Goal: Task Accomplishment & Management: Use online tool/utility

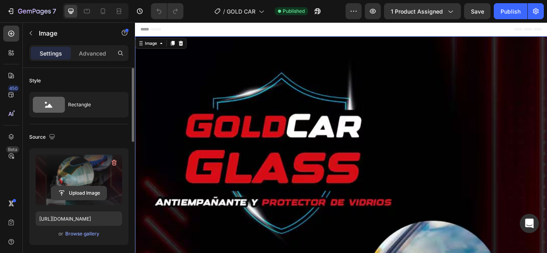
click at [78, 190] on input "file" at bounding box center [78, 193] width 55 height 14
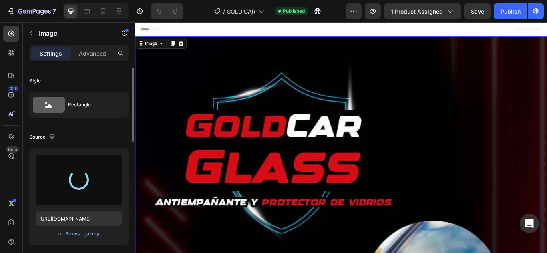
type input "[URL][DOMAIN_NAME]"
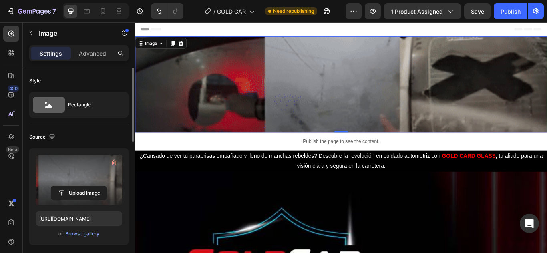
click at [262, 100] on img at bounding box center [375, 95] width 480 height 112
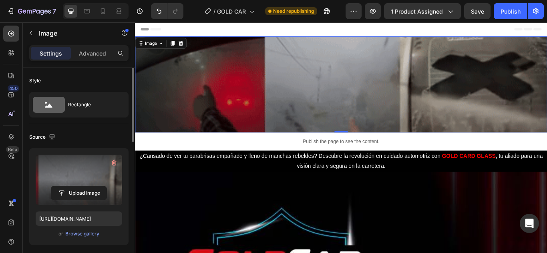
click at [179, 44] on icon at bounding box center [178, 47] width 4 height 6
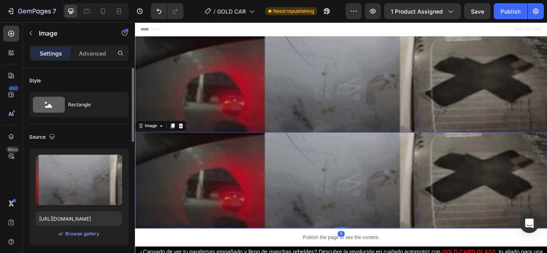
click at [232, 198] on img at bounding box center [375, 207] width 480 height 112
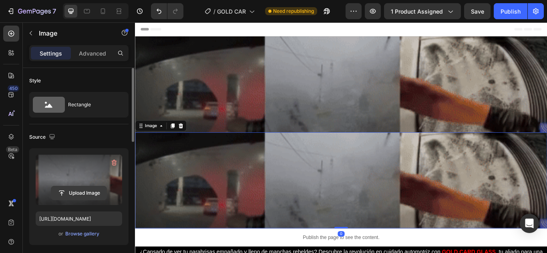
click at [74, 192] on input "file" at bounding box center [78, 193] width 55 height 14
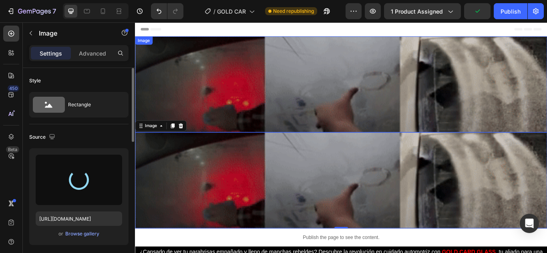
type input "[URL][DOMAIN_NAME]"
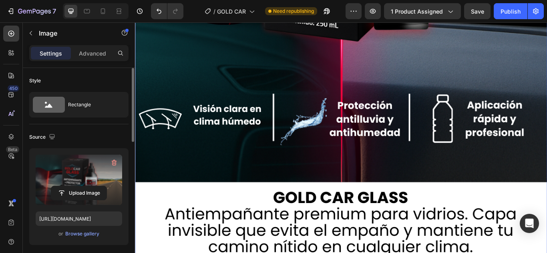
scroll to position [880, 0]
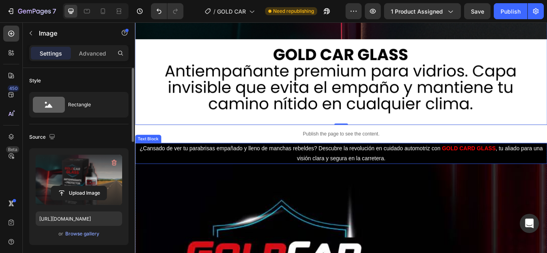
click at [497, 167] on p "¿Cansado de ver tu parabrisas empañado y lleno de manchas rebeldes? Descubre la…" at bounding box center [375, 175] width 474 height 23
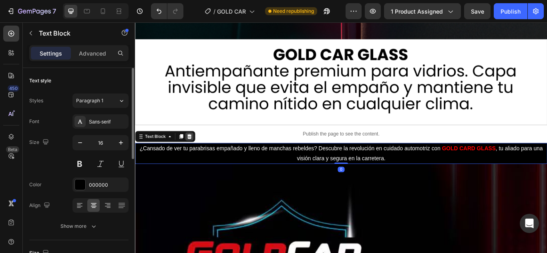
click at [196, 152] on icon at bounding box center [198, 155] width 6 height 6
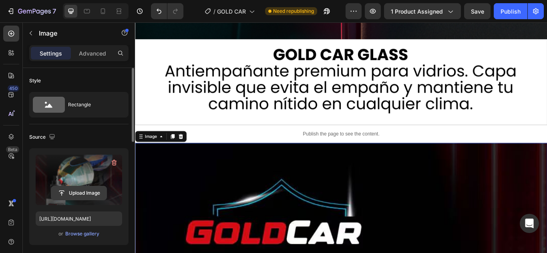
click at [64, 186] on input "file" at bounding box center [78, 193] width 55 height 14
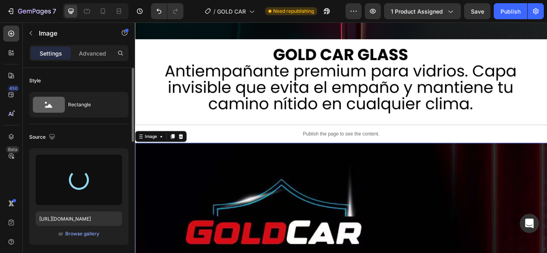
type input "[URL][DOMAIN_NAME]"
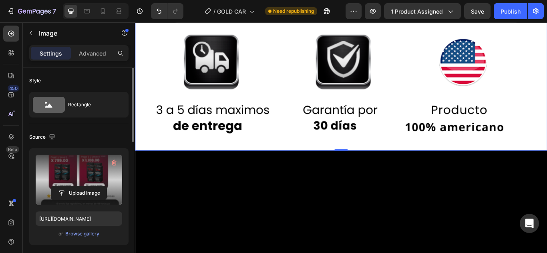
scroll to position [1600, 0]
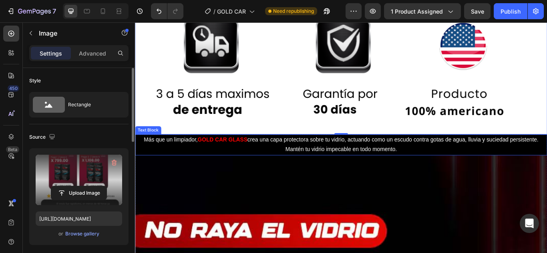
click at [276, 156] on p "Más que un limpiador, GOLD CAR GLASS crea una capa protectora sobre tu vidrio, …" at bounding box center [375, 165] width 474 height 23
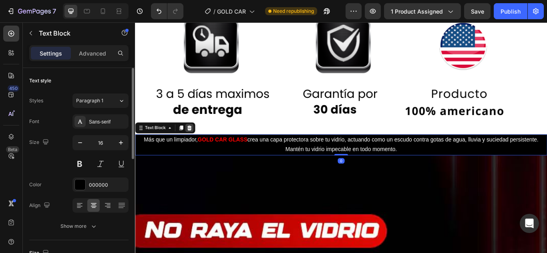
click at [200, 142] on icon at bounding box center [198, 145] width 6 height 6
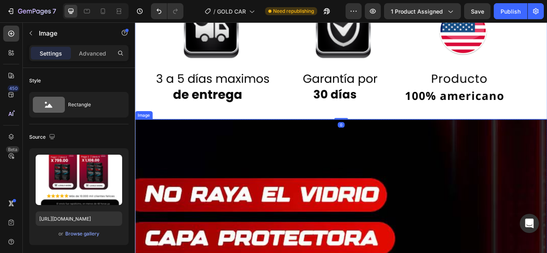
scroll to position [1640, 0]
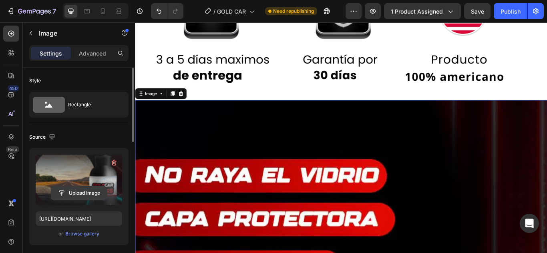
click at [72, 193] on input "file" at bounding box center [78, 193] width 55 height 14
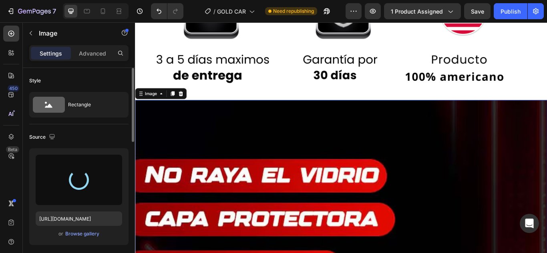
type input "[URL][DOMAIN_NAME]"
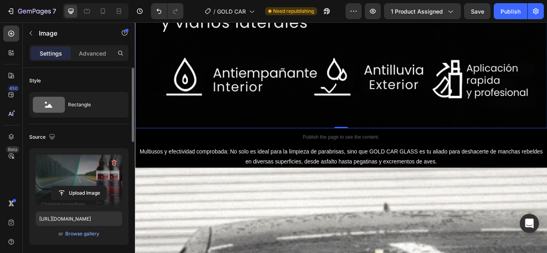
scroll to position [2280, 0]
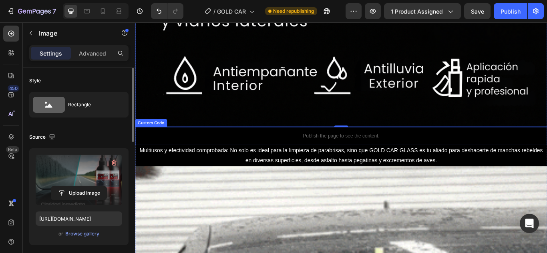
click at [274, 151] on p "Publish the page to see the content." at bounding box center [375, 155] width 480 height 8
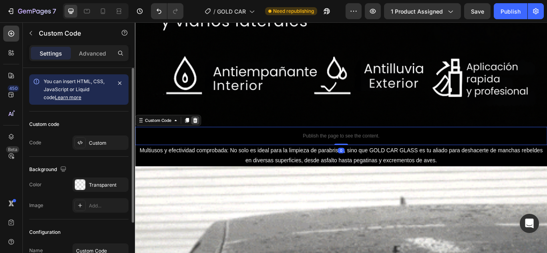
click at [204, 134] on icon at bounding box center [205, 137] width 6 height 6
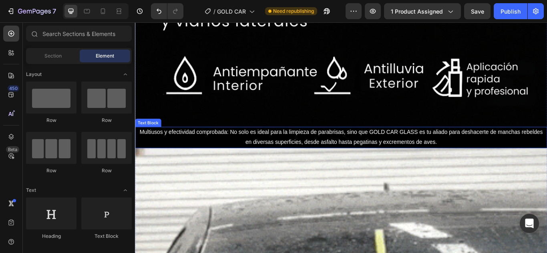
click at [232, 147] on span "Multiusos y efectividad comprobada: No solo es ideal para la limpieza de parabr…" at bounding box center [375, 156] width 470 height 18
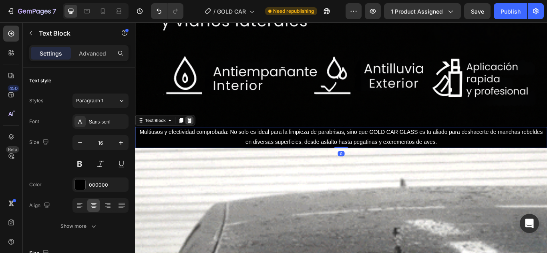
click at [200, 134] on icon at bounding box center [198, 137] width 6 height 6
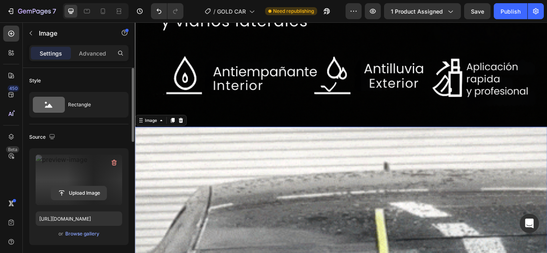
click at [86, 192] on input "file" at bounding box center [78, 193] width 55 height 14
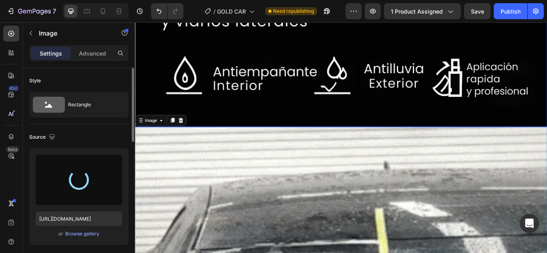
type input "[URL][DOMAIN_NAME]"
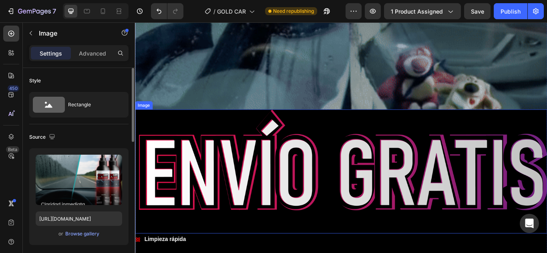
scroll to position [2520, 0]
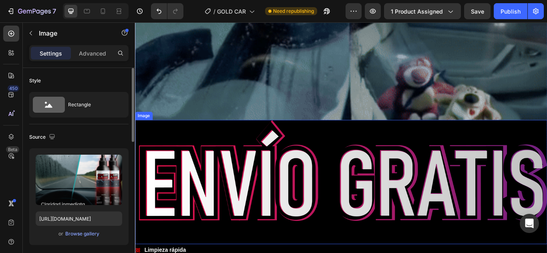
click at [305, 190] on img at bounding box center [375, 208] width 480 height 145
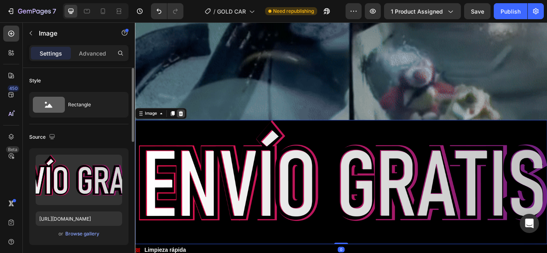
click at [187, 126] on icon at bounding box center [188, 129] width 6 height 6
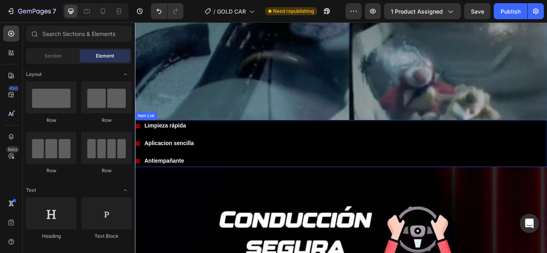
click at [259, 142] on div "Limpieza rápida Aplicacion sencilla Antiempañante" at bounding box center [375, 163] width 480 height 54
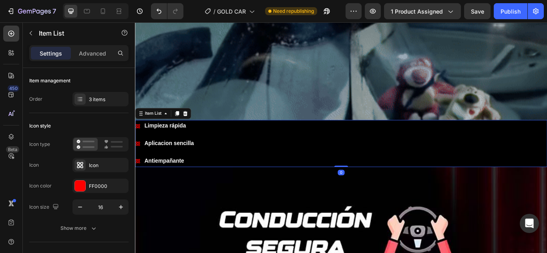
click at [199, 122] on div "Item List" at bounding box center [167, 128] width 65 height 13
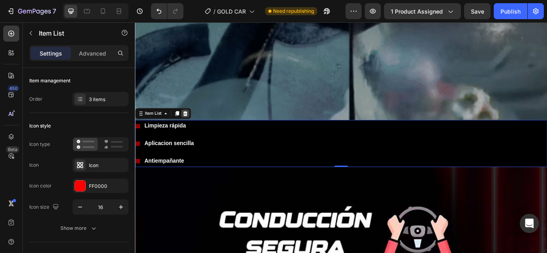
click at [194, 126] on icon at bounding box center [193, 129] width 5 height 6
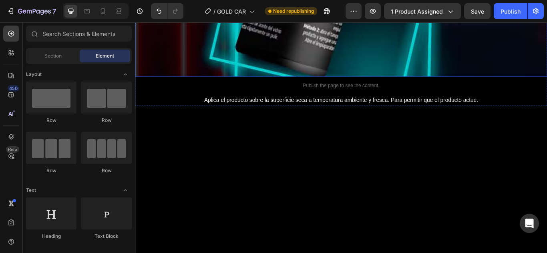
scroll to position [3441, 0]
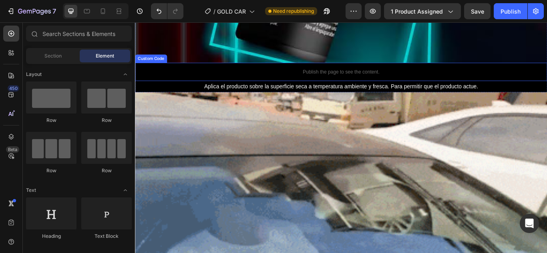
click at [176, 70] on div "Publish the page to see the content." at bounding box center [375, 80] width 480 height 21
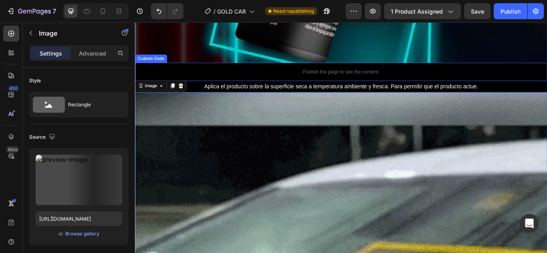
click at [181, 76] on p "Publish the page to see the content." at bounding box center [375, 80] width 480 height 8
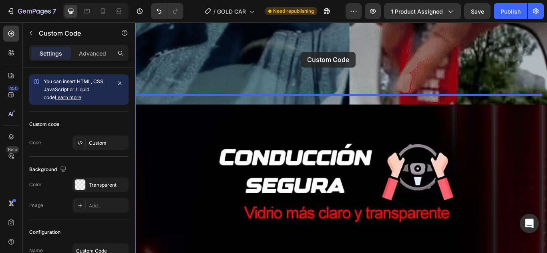
scroll to position [2526, 0]
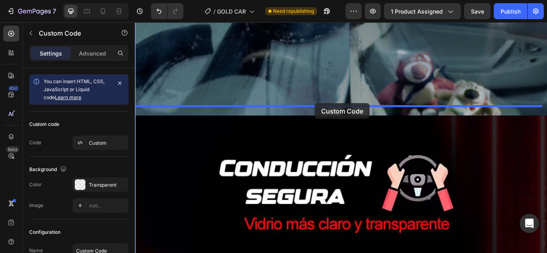
drag, startPoint x: 155, startPoint y: 44, endPoint x: 345, endPoint y: 114, distance: 202.4
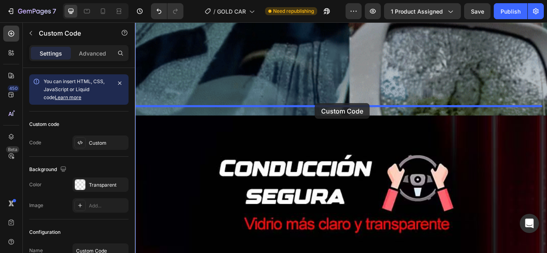
click at [345, 114] on div "Header Image Row Image Image Publish the page to see the content. Custom Code 0…" at bounding box center [375, 70] width 480 height 5146
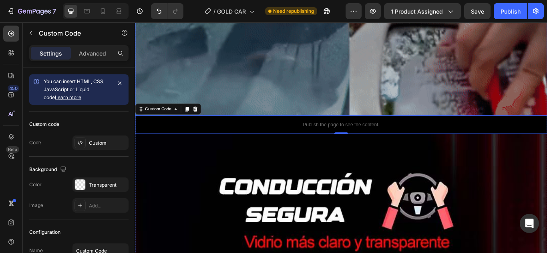
click at [416, 68] on img at bounding box center [375, 15] width 480 height 232
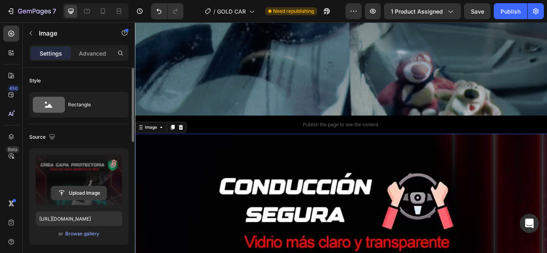
click at [100, 195] on input "file" at bounding box center [78, 193] width 55 height 14
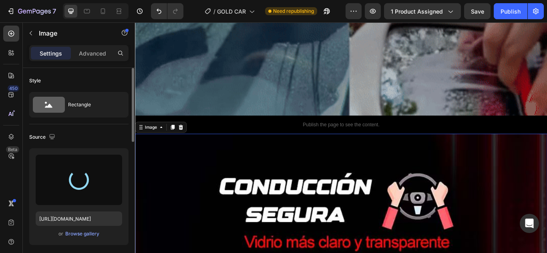
type input "[URL][DOMAIN_NAME]"
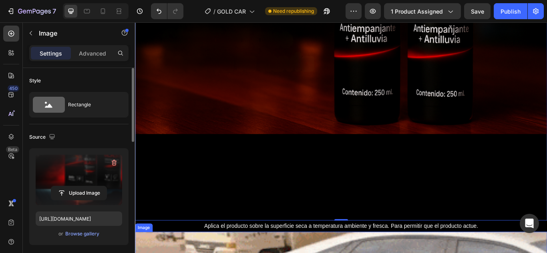
scroll to position [3806, 0]
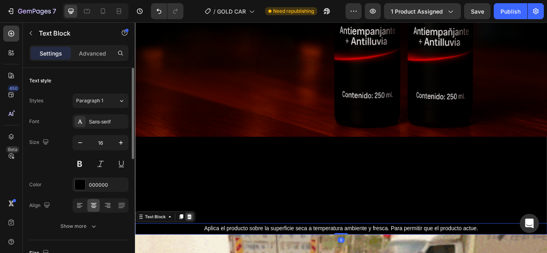
click at [200, 246] on icon at bounding box center [198, 249] width 6 height 6
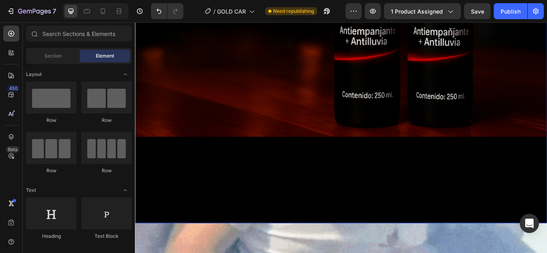
scroll to position [3886, 0]
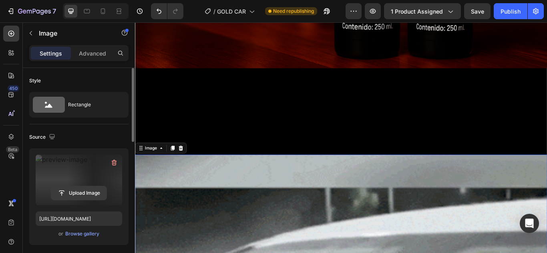
click at [84, 194] on input "file" at bounding box center [78, 193] width 55 height 14
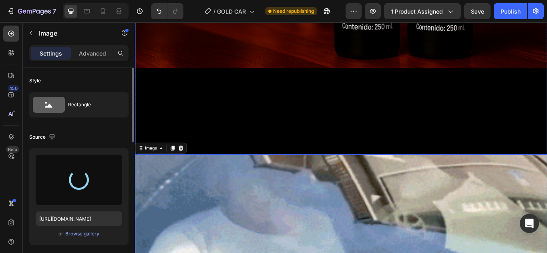
type input "[URL][DOMAIN_NAME]"
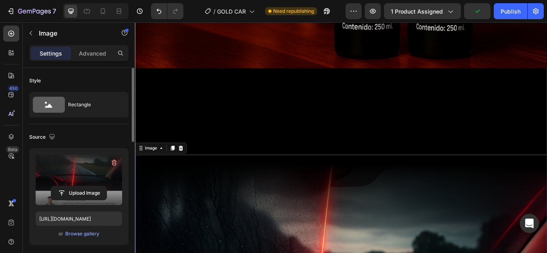
click at [89, 57] on p "Advanced" at bounding box center [92, 53] width 27 height 8
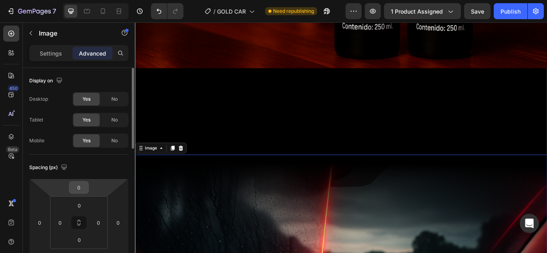
click at [86, 187] on input "0" at bounding box center [79, 188] width 16 height 12
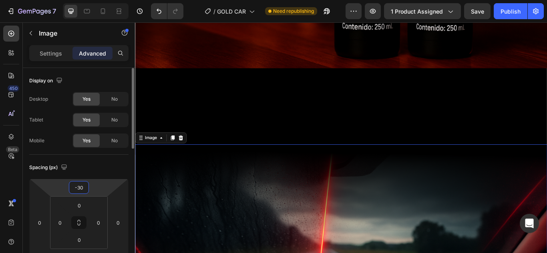
type input "-3"
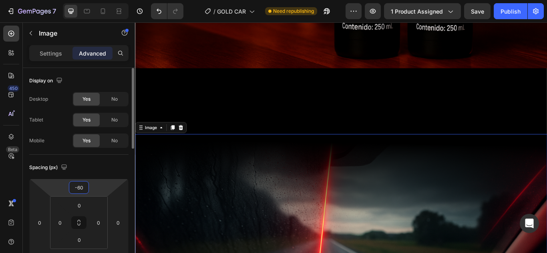
type input "-6"
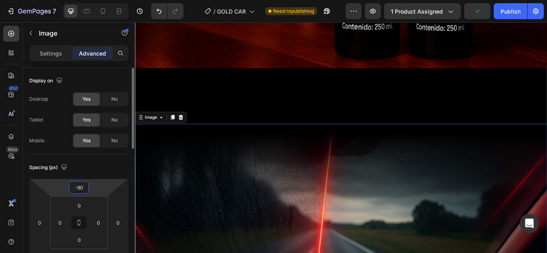
type input "-9"
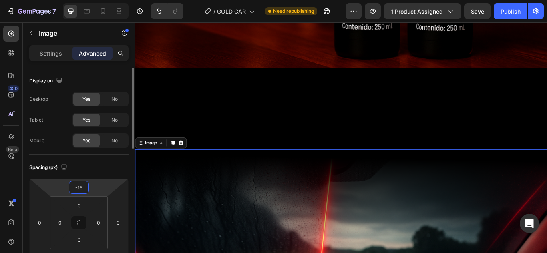
type input "-1"
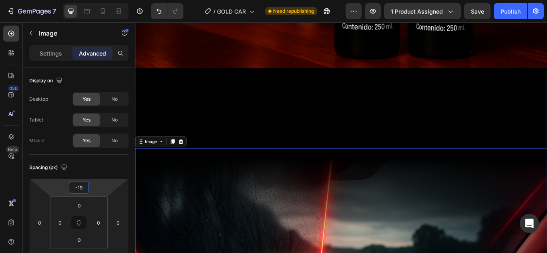
type input "-1"
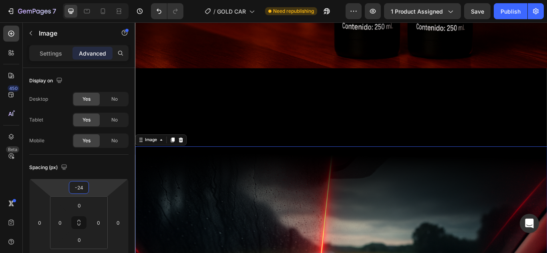
type input "-249"
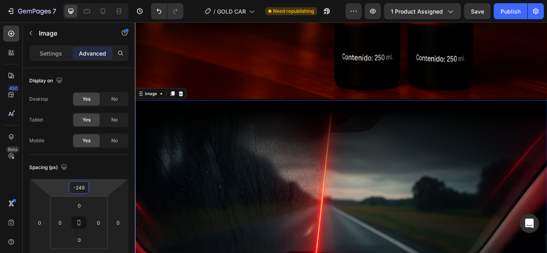
scroll to position [3766, 0]
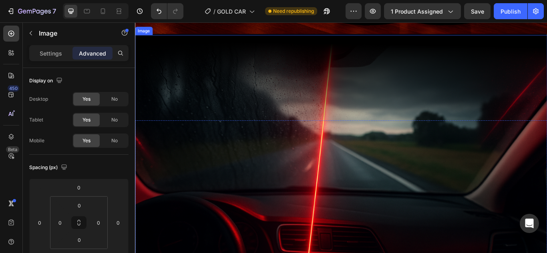
click at [322, 192] on img at bounding box center [375, 247] width 480 height 420
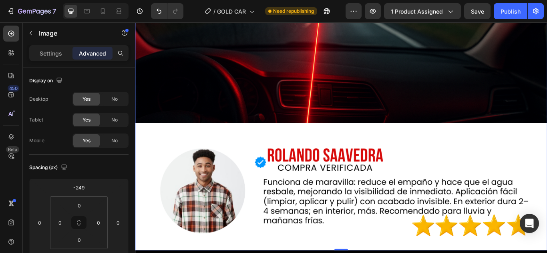
scroll to position [4126, 0]
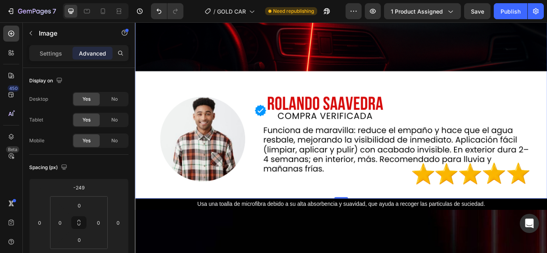
click at [298, 156] on img at bounding box center [375, 18] width 480 height 420
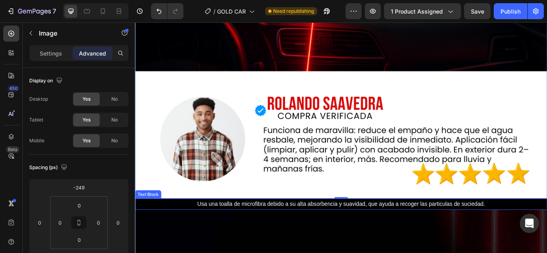
click at [279, 232] on span "Usa una toalla de microfibra debido a su alta absorbencia y suavidad, que ayuda…" at bounding box center [374, 234] width 335 height 7
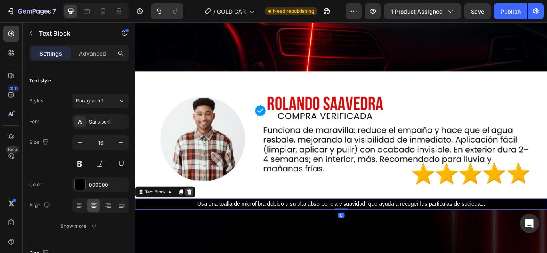
click at [201, 217] on icon at bounding box center [198, 220] width 6 height 6
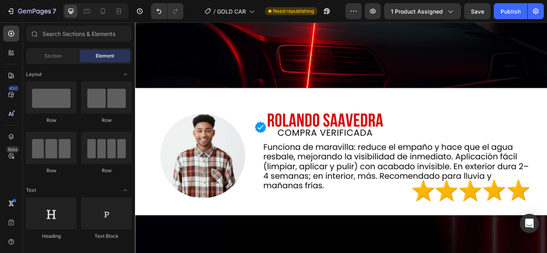
scroll to position [3473, 0]
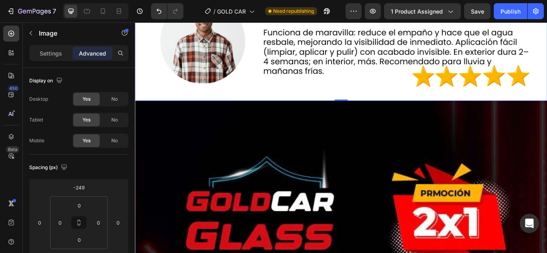
scroll to position [3553, 0]
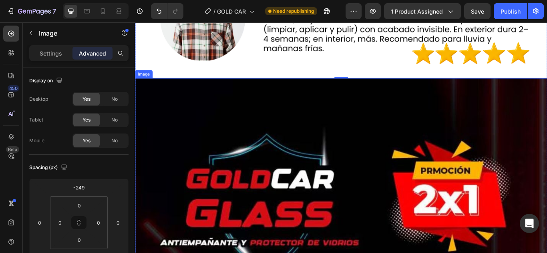
click at [58, 54] on p "Settings" at bounding box center [51, 53] width 22 height 8
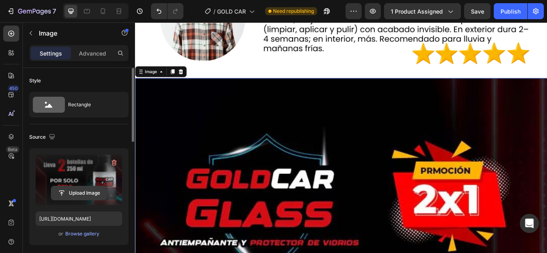
click at [97, 192] on input "file" at bounding box center [78, 193] width 55 height 14
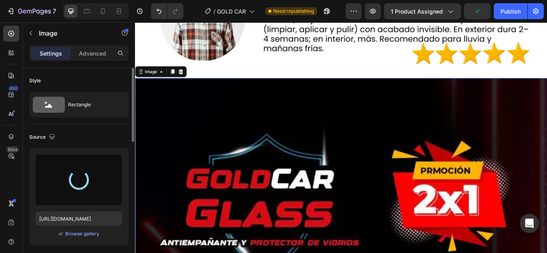
type input "[URL][DOMAIN_NAME]"
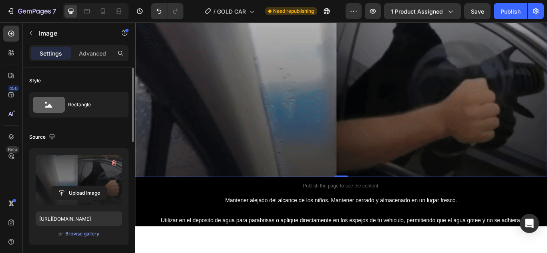
scroll to position [3673, 0]
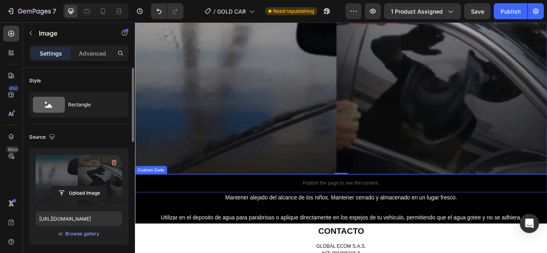
click at [258, 200] on div "Publish the page to see the content." at bounding box center [375, 210] width 480 height 21
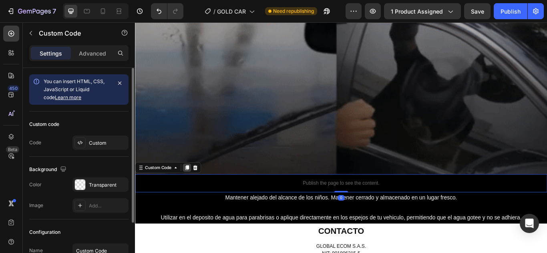
click at [196, 188] on div at bounding box center [195, 192] width 10 height 10
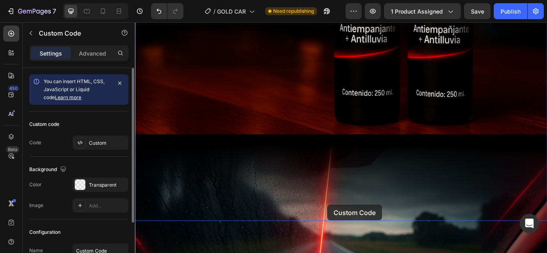
scroll to position [3099, 0]
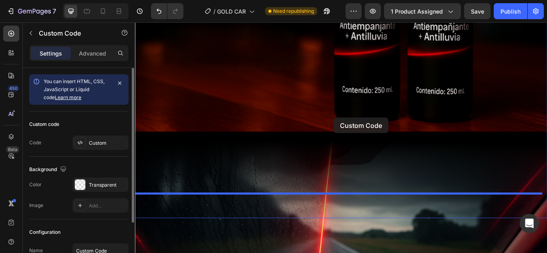
drag, startPoint x: 162, startPoint y: 206, endPoint x: 366, endPoint y: 134, distance: 216.1
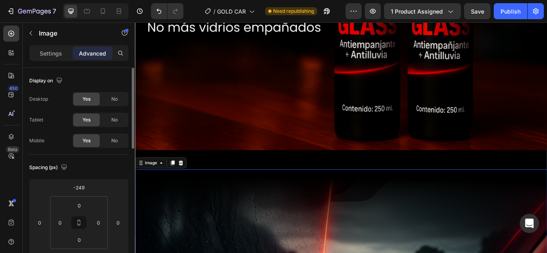
scroll to position [3059, 0]
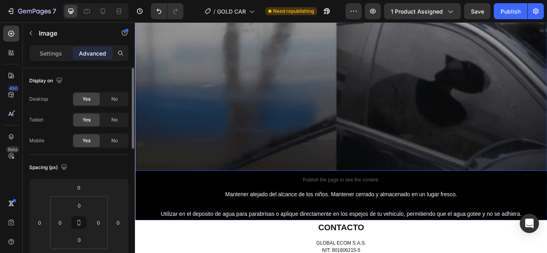
scroll to position [3699, 0]
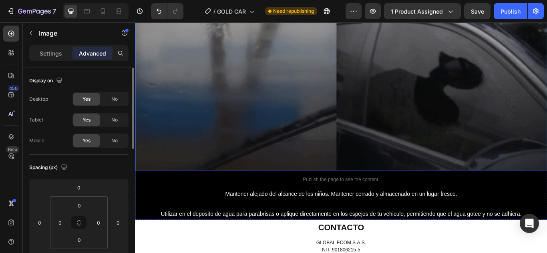
click at [298, 116] on img at bounding box center [375, 79] width 480 height 232
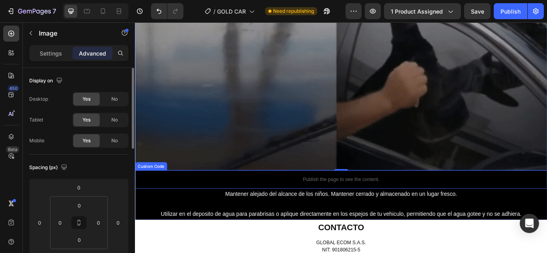
click at [272, 202] on p "Publish the page to see the content." at bounding box center [375, 206] width 480 height 8
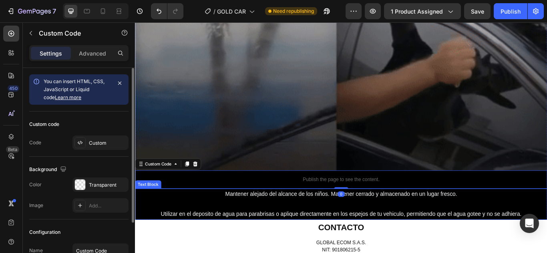
click at [201, 217] on p "Mantener alejado del alcance de los niños. Mantener cerrado y almacenado en un …" at bounding box center [375, 223] width 474 height 12
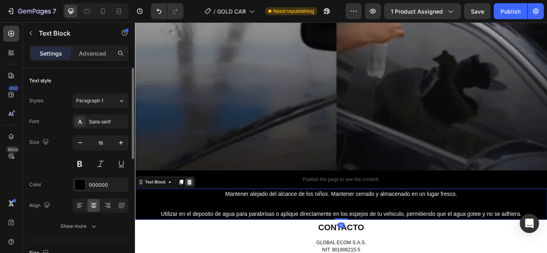
click at [199, 204] on div at bounding box center [198, 209] width 10 height 10
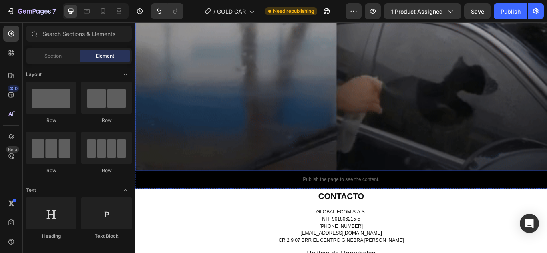
scroll to position [3619, 0]
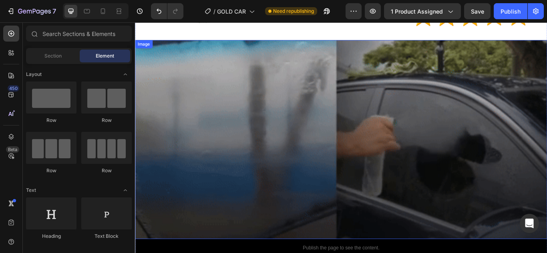
click at [284, 156] on img at bounding box center [375, 159] width 480 height 232
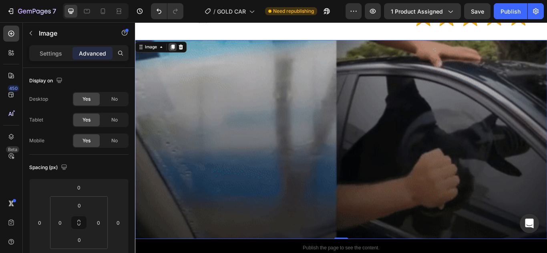
click at [177, 48] on icon at bounding box center [178, 51] width 6 height 6
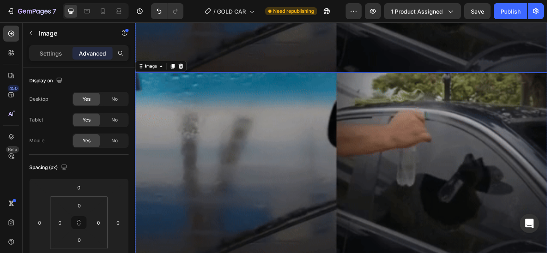
scroll to position [3781, 0]
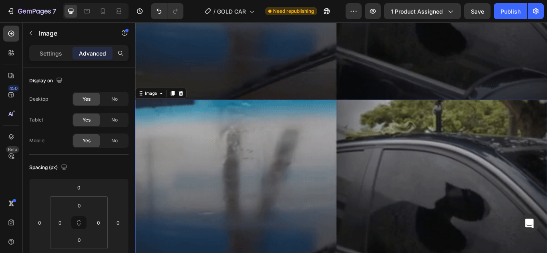
click at [292, 187] on img at bounding box center [375, 229] width 480 height 232
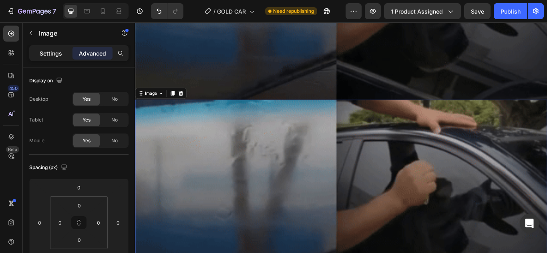
click at [47, 52] on p "Settings" at bounding box center [51, 53] width 22 height 8
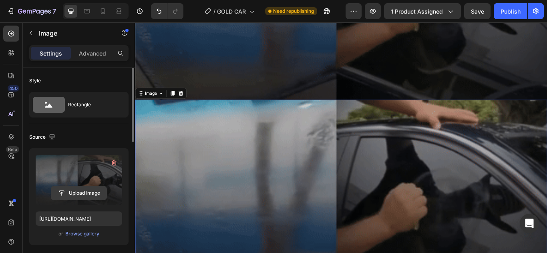
click at [88, 196] on input "file" at bounding box center [78, 193] width 55 height 14
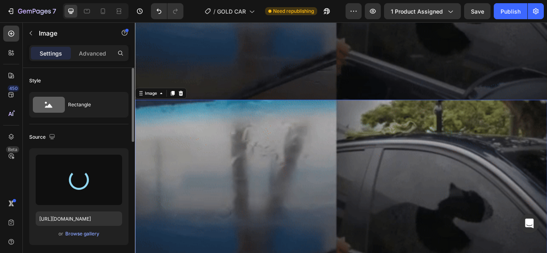
type input "[URL][DOMAIN_NAME]"
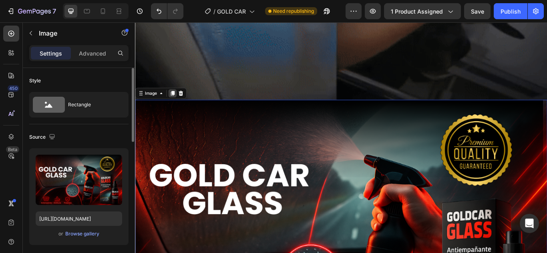
click at [179, 103] on icon at bounding box center [178, 106] width 4 height 6
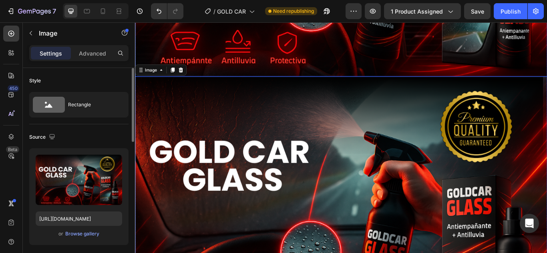
scroll to position [4126, 0]
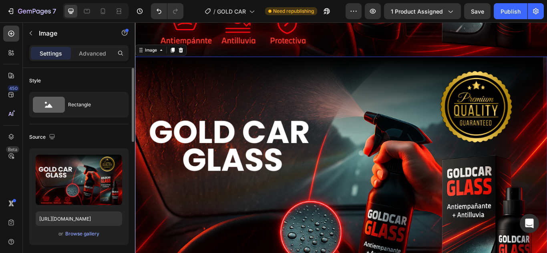
drag, startPoint x: 231, startPoint y: 147, endPoint x: 209, endPoint y: 152, distance: 22.9
click at [231, 147] on img at bounding box center [375, 209] width 480 height 294
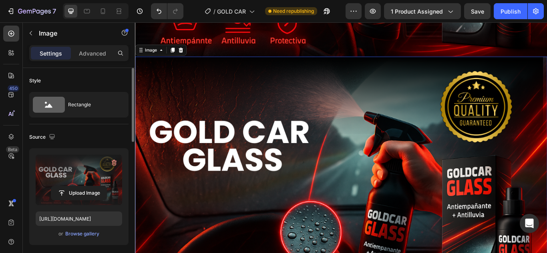
click at [74, 184] on label at bounding box center [79, 180] width 86 height 50
click at [74, 186] on input "file" at bounding box center [78, 193] width 55 height 14
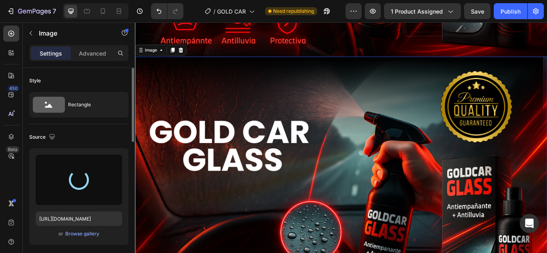
type input "[URL][DOMAIN_NAME]"
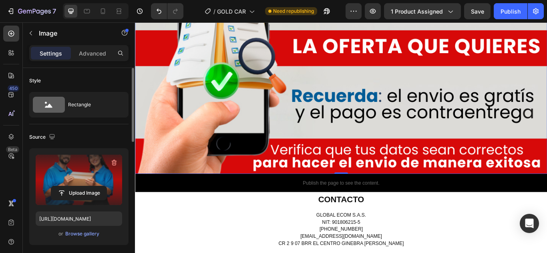
scroll to position [4886, 0]
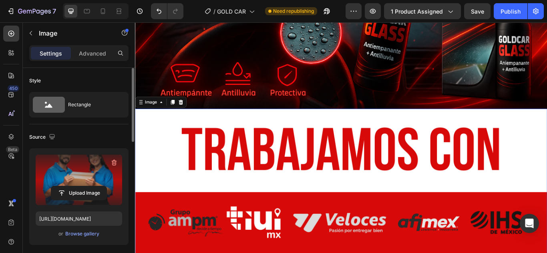
scroll to position [4046, 0]
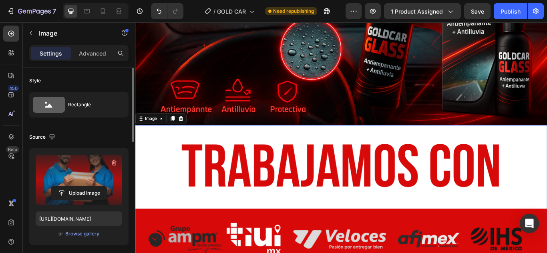
drag, startPoint x: 178, startPoint y: 123, endPoint x: 186, endPoint y: 131, distance: 11.6
click at [178, 132] on icon at bounding box center [178, 135] width 4 height 6
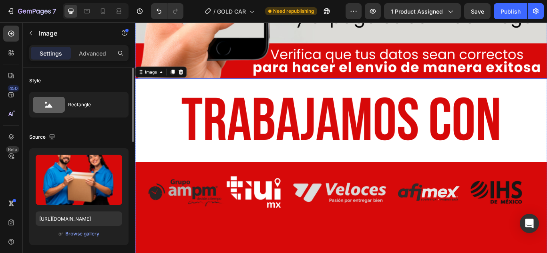
scroll to position [4925, 0]
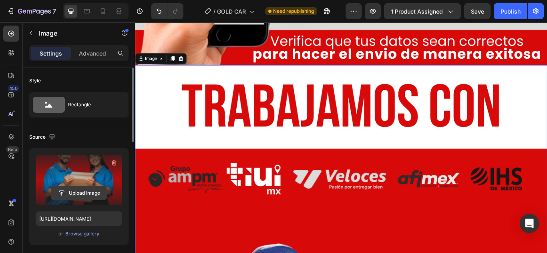
click at [104, 194] on input "file" at bounding box center [78, 193] width 55 height 14
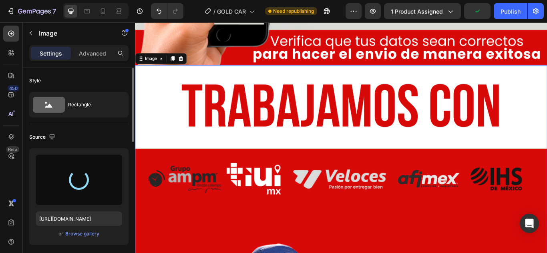
type input "[URL][DOMAIN_NAME]"
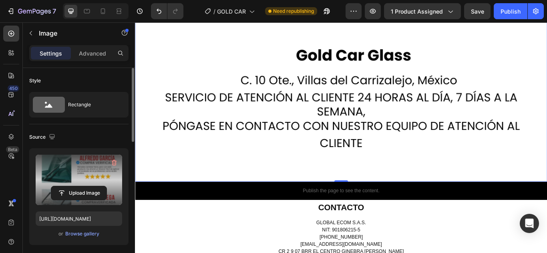
scroll to position [5645, 0]
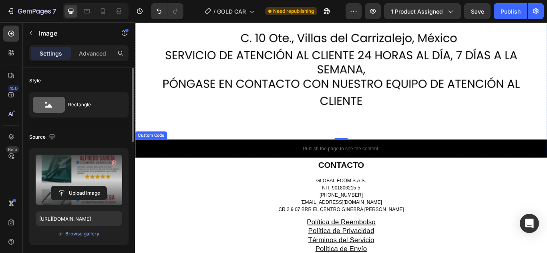
click at [273, 166] on p "Publish the page to see the content." at bounding box center [375, 170] width 480 height 8
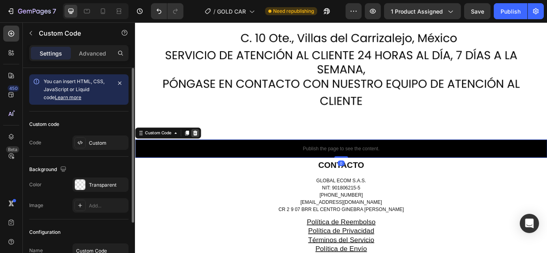
click at [204, 149] on icon at bounding box center [204, 152] width 5 height 6
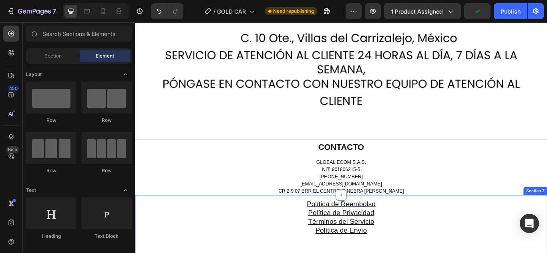
click at [259, 232] on h2 "Política de Reembolso Política de Privacidad Términos del Servicio Política de …" at bounding box center [375, 249] width 480 height 43
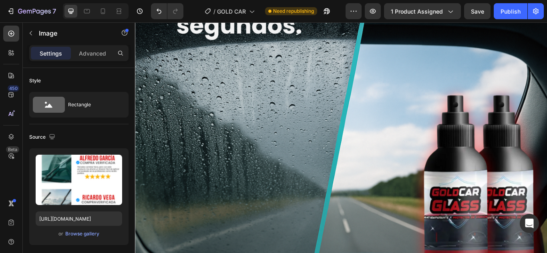
scroll to position [0, 0]
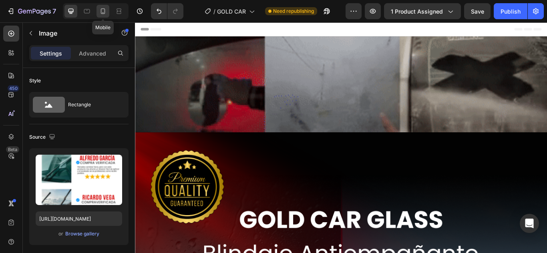
click at [104, 14] on icon at bounding box center [103, 11] width 8 height 8
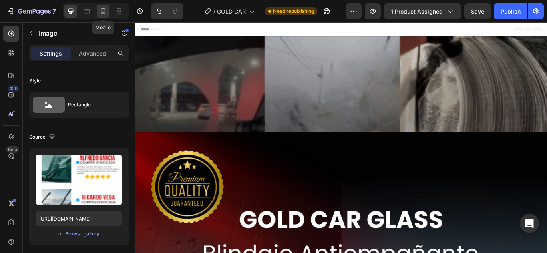
type input "[URL][DOMAIN_NAME]"
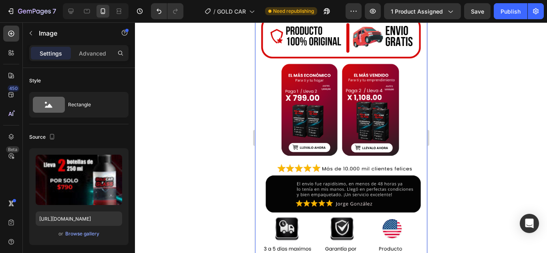
scroll to position [400, 0]
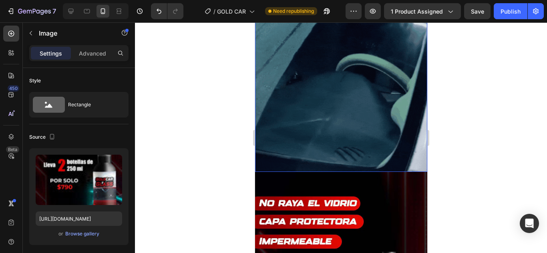
click at [350, 110] on img at bounding box center [340, 86] width 172 height 172
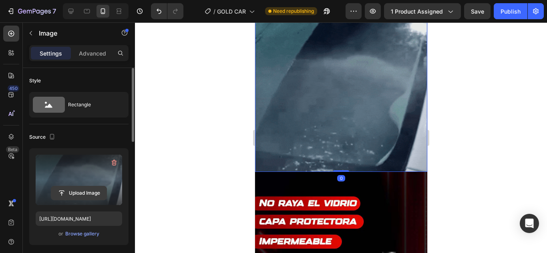
click at [91, 197] on input "file" at bounding box center [78, 193] width 55 height 14
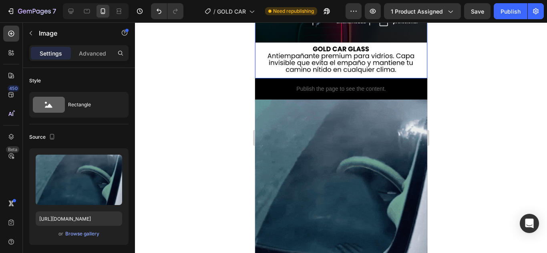
scroll to position [320, 0]
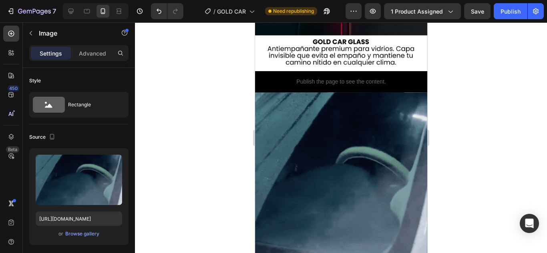
click at [354, 143] on img at bounding box center [340, 178] width 172 height 172
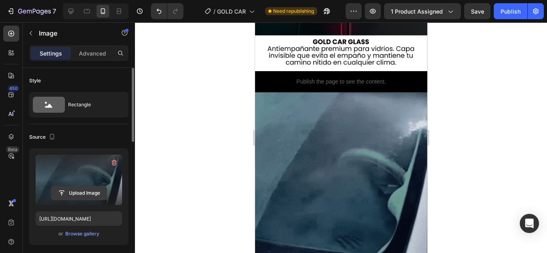
click at [84, 190] on input "file" at bounding box center [78, 193] width 55 height 14
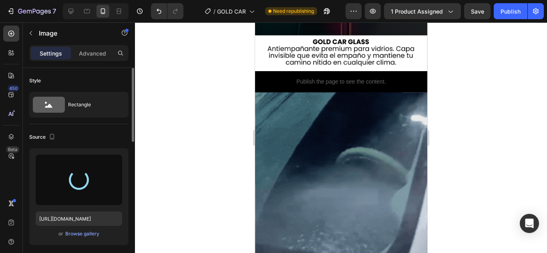
type input "[URL][DOMAIN_NAME]"
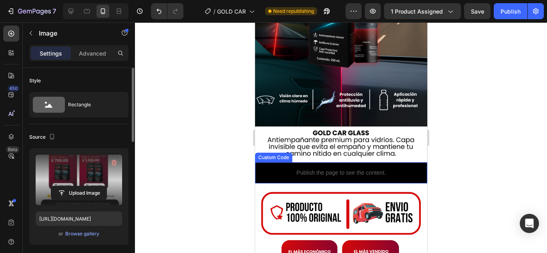
scroll to position [280, 0]
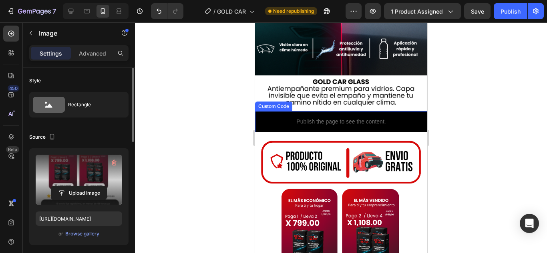
click at [343, 118] on p "Publish the page to see the content." at bounding box center [340, 122] width 166 height 8
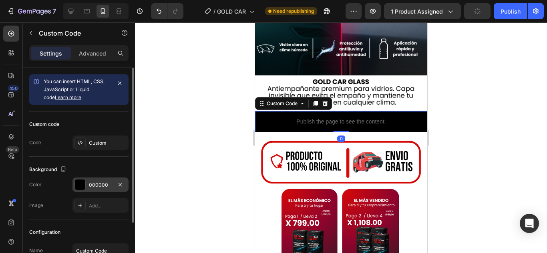
click at [79, 185] on div at bounding box center [80, 185] width 10 height 10
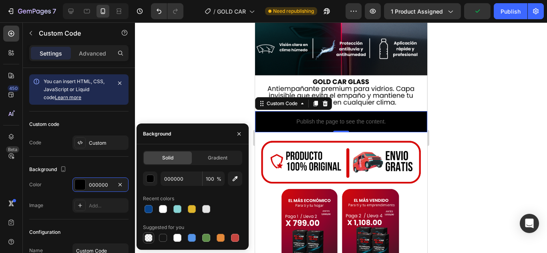
click at [154, 237] on div at bounding box center [148, 237] width 11 height 11
type input "0"
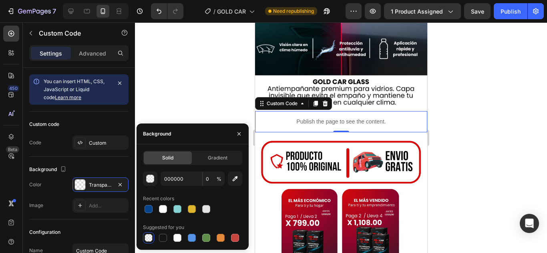
click at [496, 106] on div at bounding box center [341, 137] width 412 height 231
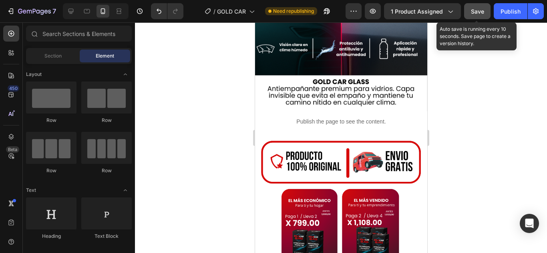
click at [484, 9] on button "Save" at bounding box center [477, 11] width 26 height 16
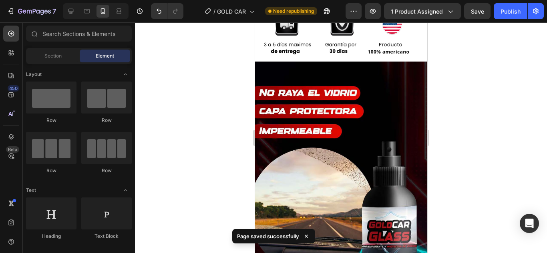
scroll to position [600, 0]
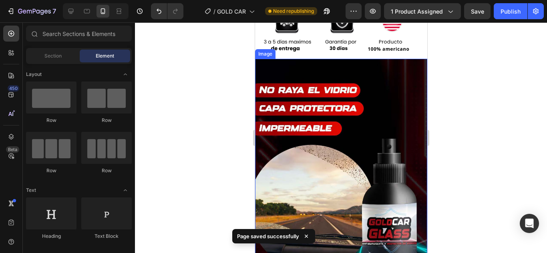
click at [335, 112] on img at bounding box center [340, 212] width 172 height 306
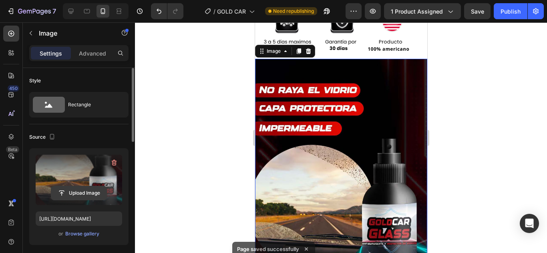
click at [86, 197] on input "file" at bounding box center [78, 193] width 55 height 14
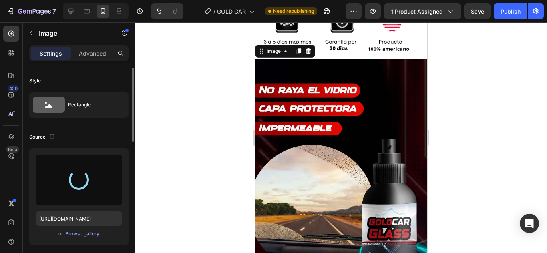
type input "[URL][DOMAIN_NAME]"
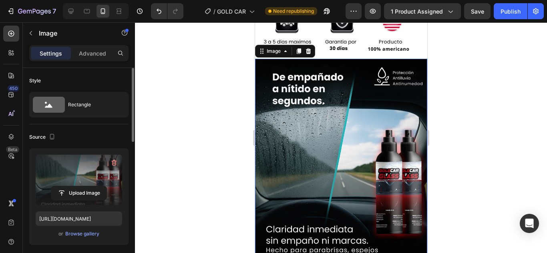
click at [468, 103] on div at bounding box center [341, 137] width 412 height 231
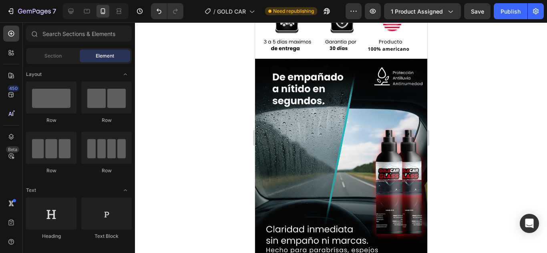
click at [505, 116] on div at bounding box center [341, 137] width 412 height 231
click at [483, 127] on div at bounding box center [341, 137] width 412 height 231
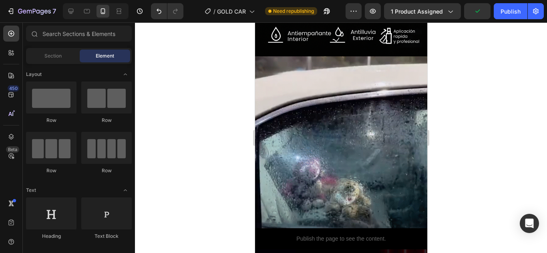
scroll to position [840, 0]
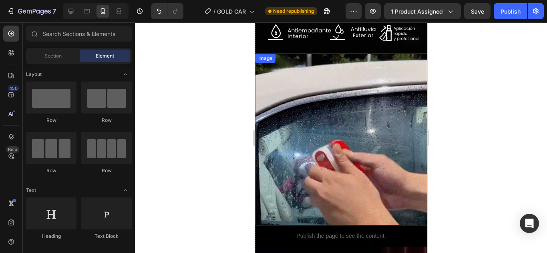
click at [374, 142] on img at bounding box center [340, 140] width 172 height 172
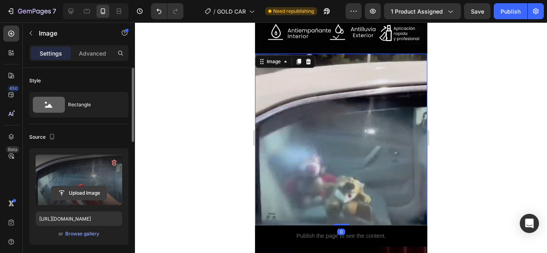
click at [86, 197] on input "file" at bounding box center [78, 193] width 55 height 14
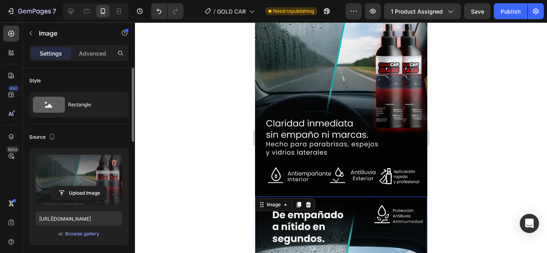
scroll to position [560, 0]
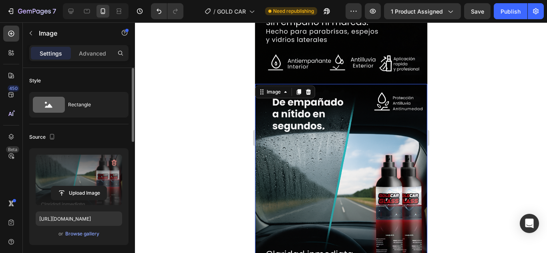
click at [365, 190] on img at bounding box center [340, 206] width 172 height 244
click at [103, 196] on input "file" at bounding box center [78, 193] width 55 height 14
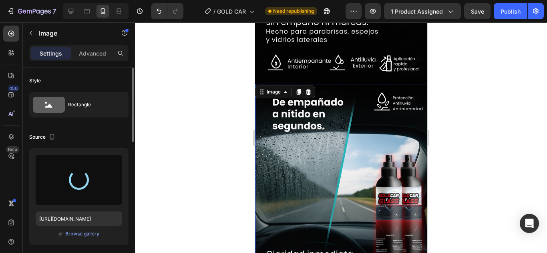
type input "[URL][DOMAIN_NAME]"
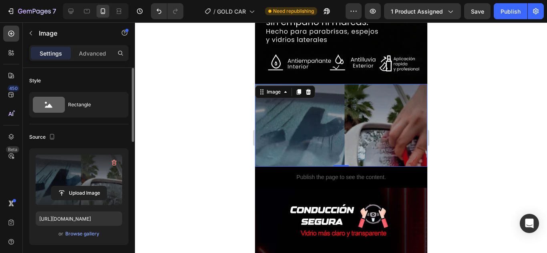
click at [502, 62] on div at bounding box center [341, 137] width 412 height 231
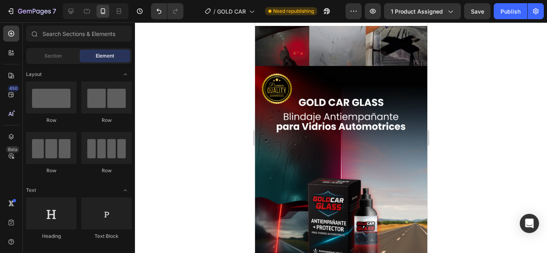
scroll to position [0, 0]
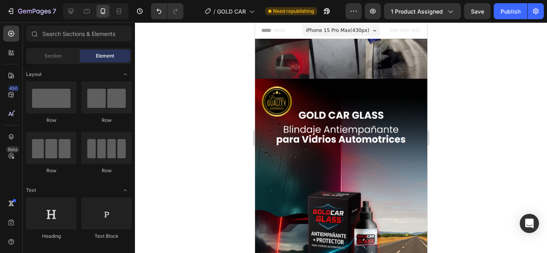
click at [476, 82] on div at bounding box center [341, 137] width 412 height 231
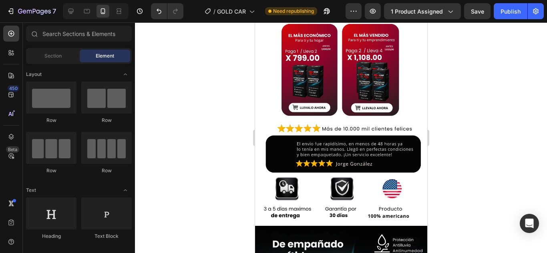
scroll to position [440, 0]
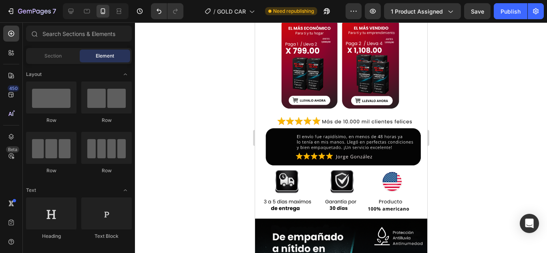
click at [515, 131] on div at bounding box center [341, 137] width 412 height 231
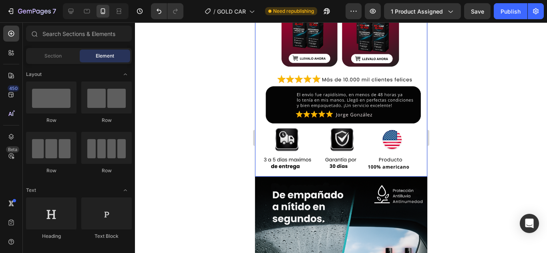
scroll to position [560, 0]
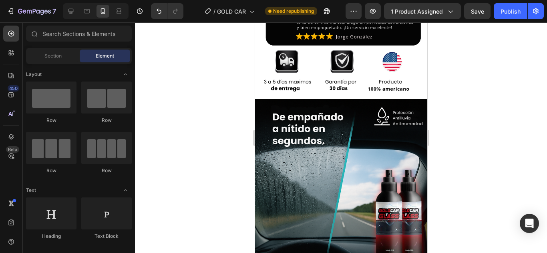
drag, startPoint x: 507, startPoint y: 115, endPoint x: 481, endPoint y: 113, distance: 26.5
click at [507, 115] on div at bounding box center [341, 137] width 412 height 231
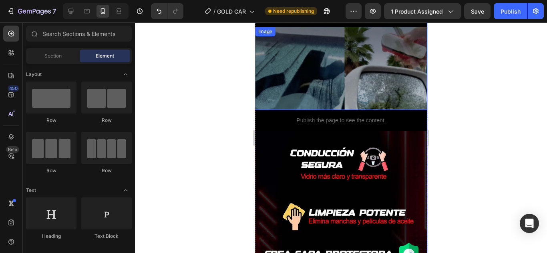
scroll to position [880, 0]
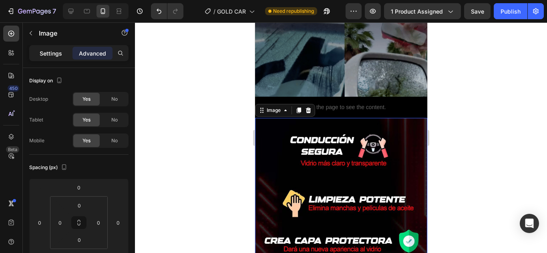
click at [40, 54] on p "Settings" at bounding box center [51, 53] width 22 height 8
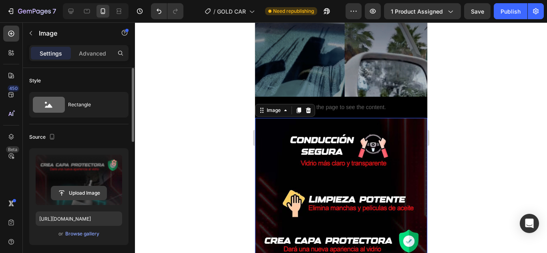
click at [84, 194] on input "file" at bounding box center [78, 193] width 55 height 14
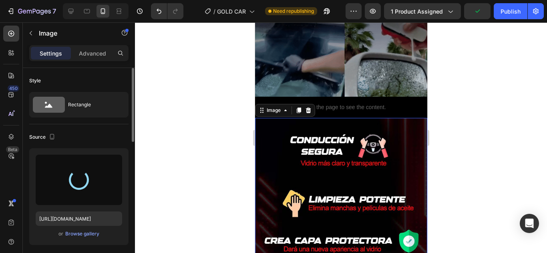
type input "[URL][DOMAIN_NAME]"
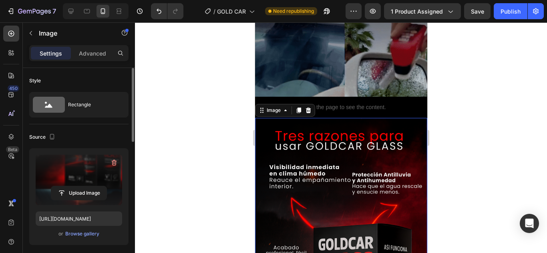
click at [458, 82] on div at bounding box center [341, 137] width 412 height 231
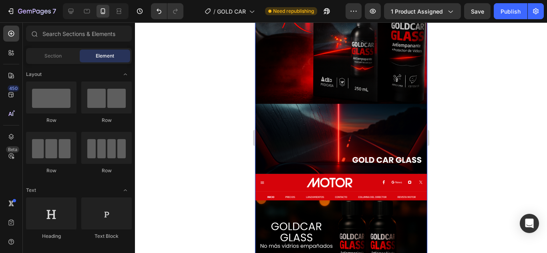
scroll to position [1160, 0]
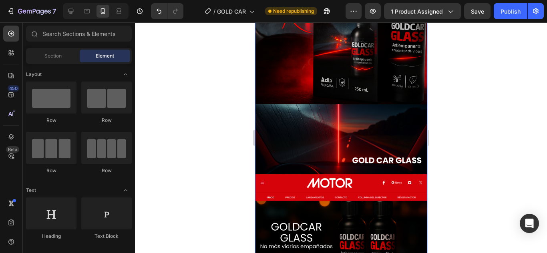
click at [363, 101] on img at bounding box center [340, 86] width 172 height 496
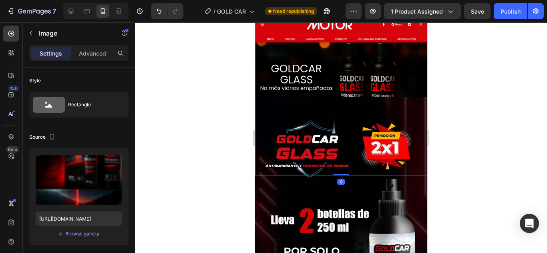
scroll to position [1320, 0]
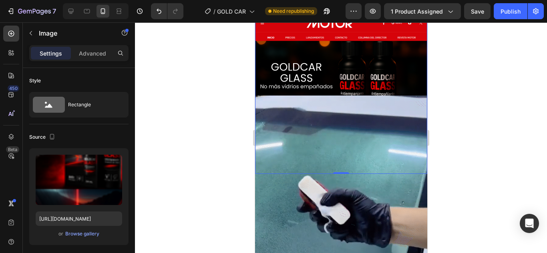
click at [100, 60] on div "Settings Advanced" at bounding box center [78, 53] width 99 height 16
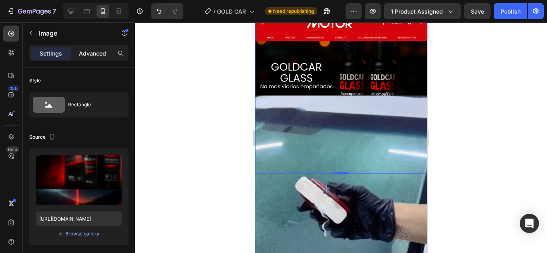
click at [100, 53] on p "Advanced" at bounding box center [92, 53] width 27 height 8
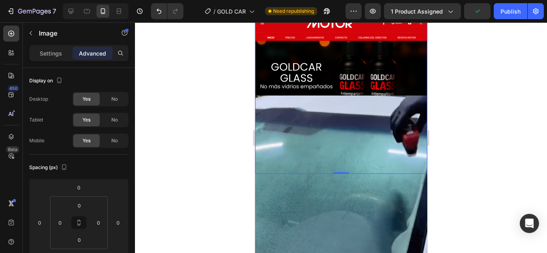
click at [467, 121] on div at bounding box center [341, 137] width 412 height 231
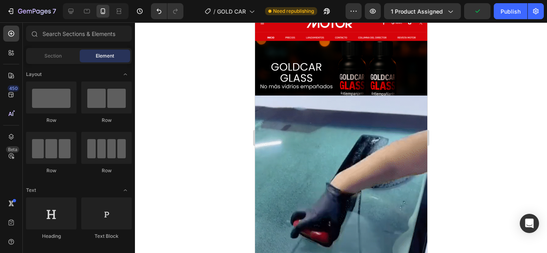
click at [368, 112] on img at bounding box center [340, 182] width 172 height 172
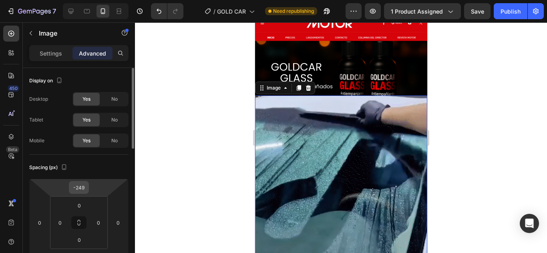
click at [86, 189] on input "-249" at bounding box center [79, 188] width 16 height 12
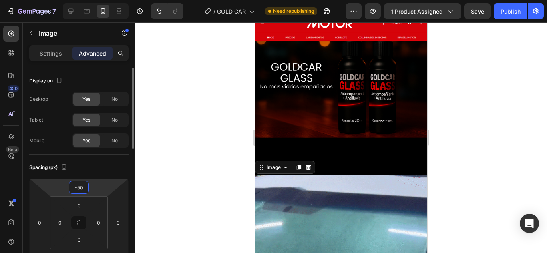
type input "-5"
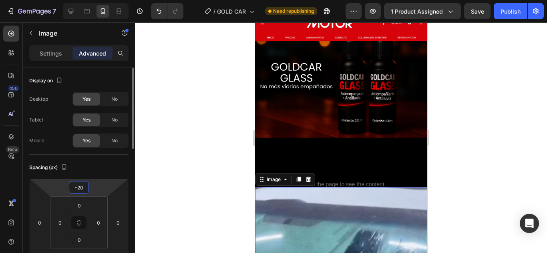
type input "-2"
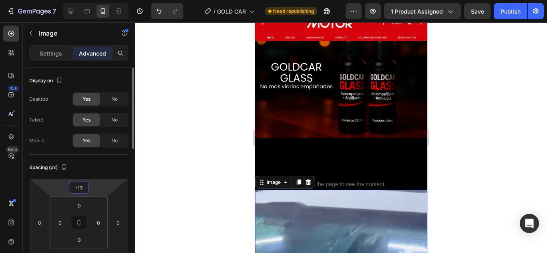
type input "-139"
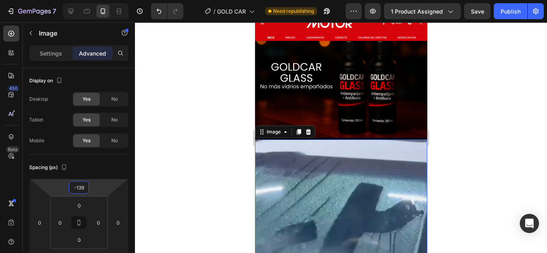
click at [487, 123] on div at bounding box center [341, 137] width 412 height 231
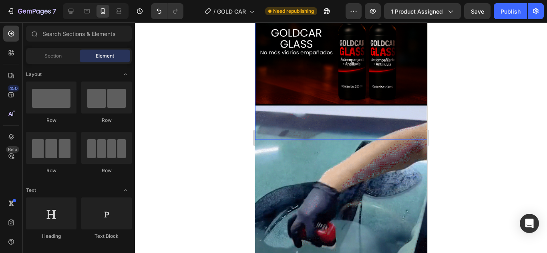
scroll to position [1360, 0]
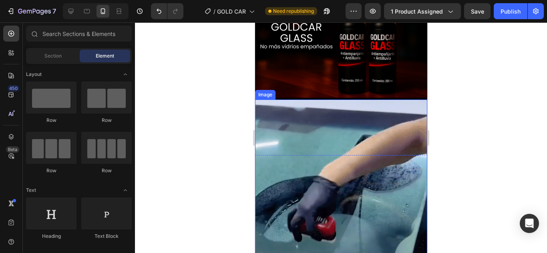
click at [336, 166] on img at bounding box center [340, 186] width 172 height 172
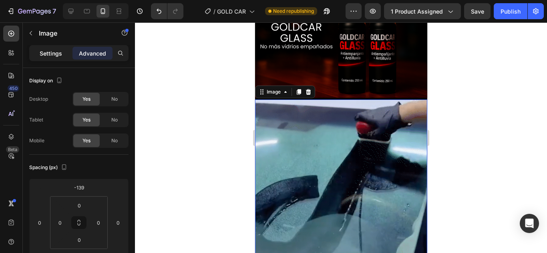
click at [52, 53] on p "Settings" at bounding box center [51, 53] width 22 height 8
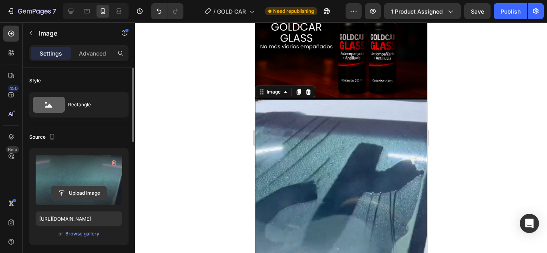
click at [94, 196] on input "file" at bounding box center [78, 193] width 55 height 14
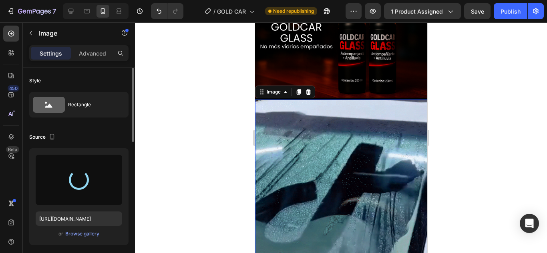
type input "[URL][DOMAIN_NAME]"
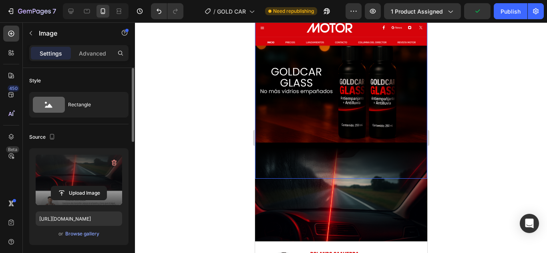
scroll to position [1320, 0]
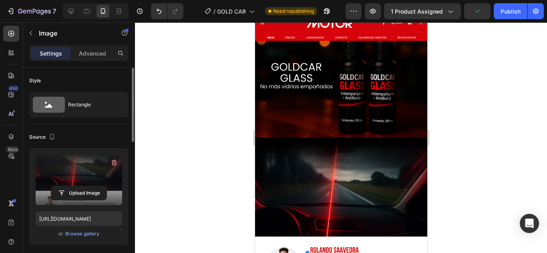
click at [507, 136] on div at bounding box center [341, 137] width 412 height 231
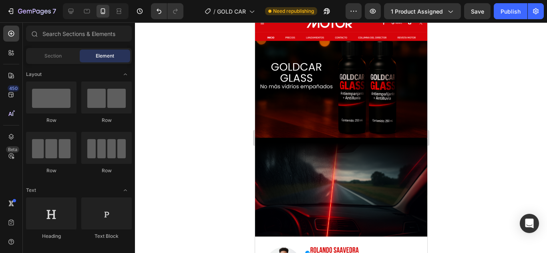
click at [506, 114] on div at bounding box center [341, 137] width 412 height 231
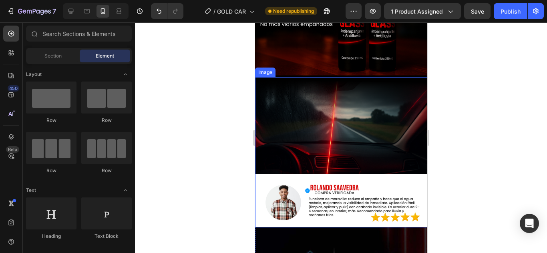
scroll to position [1400, 0]
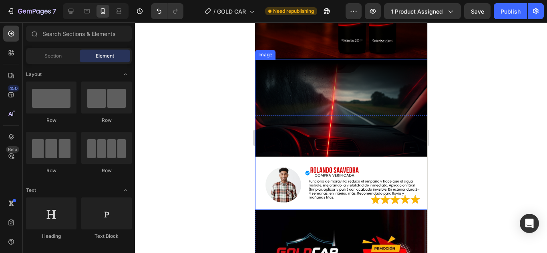
click at [372, 144] on img at bounding box center [340, 135] width 172 height 150
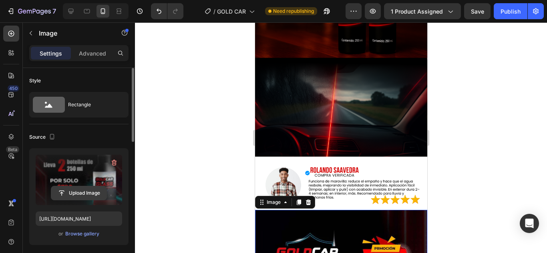
click at [80, 196] on input "file" at bounding box center [78, 193] width 55 height 14
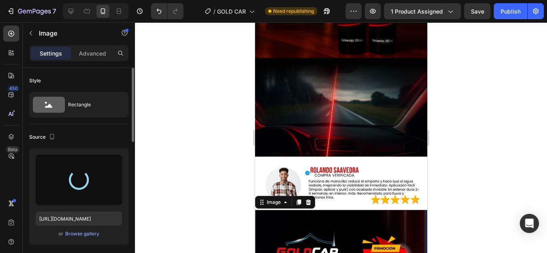
type input "[URL][DOMAIN_NAME]"
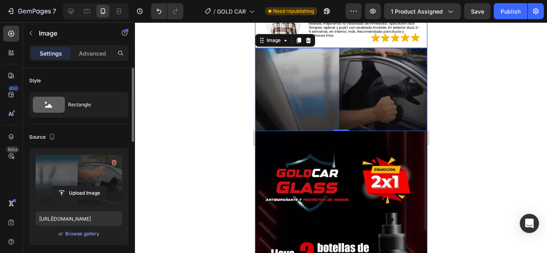
scroll to position [1560, 0]
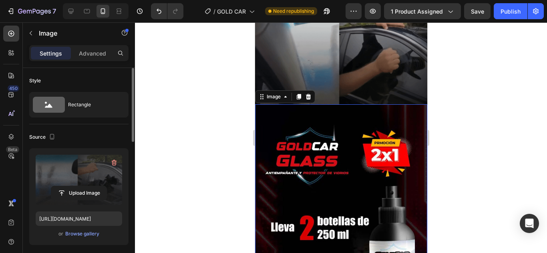
click at [360, 138] on img at bounding box center [340, 257] width 172 height 306
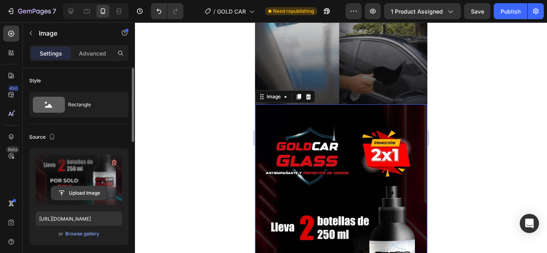
click at [93, 198] on input "file" at bounding box center [78, 193] width 55 height 14
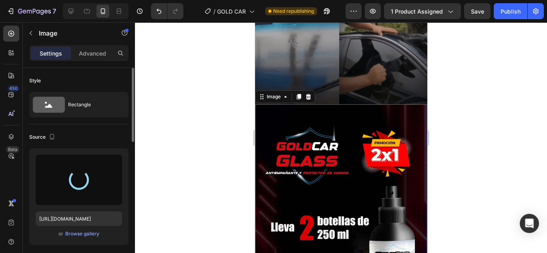
type input "[URL][DOMAIN_NAME]"
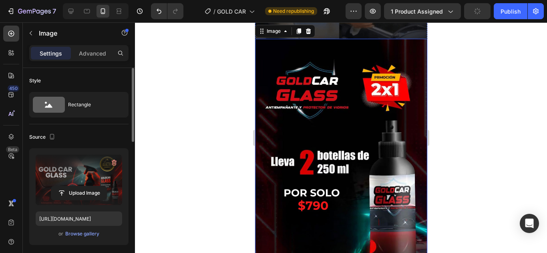
scroll to position [1640, 0]
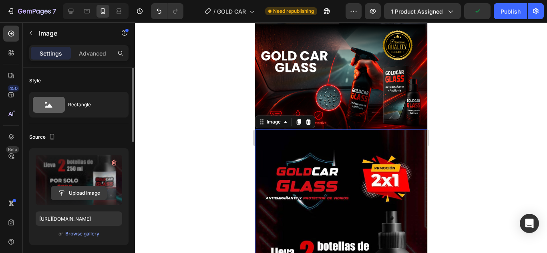
click at [62, 196] on input "file" at bounding box center [78, 193] width 55 height 14
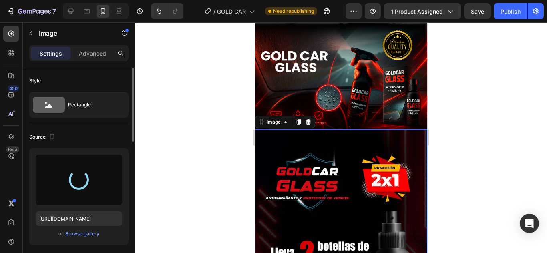
type input "[URL][DOMAIN_NAME]"
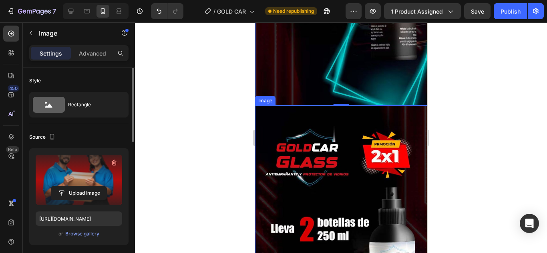
scroll to position [2000, 0]
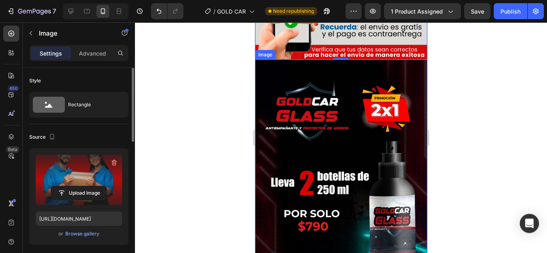
click at [328, 169] on img at bounding box center [340, 213] width 172 height 306
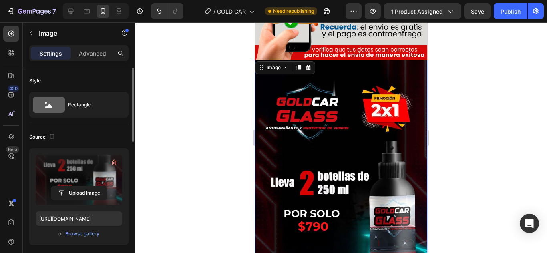
click at [80, 201] on label at bounding box center [79, 180] width 86 height 50
click at [80, 200] on input "file" at bounding box center [78, 193] width 55 height 14
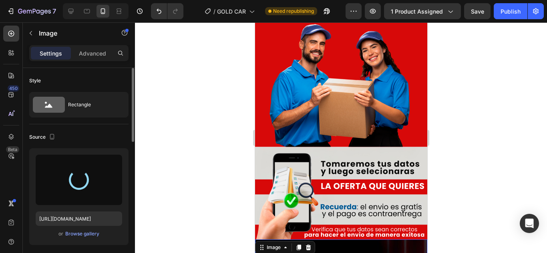
scroll to position [1800, 0]
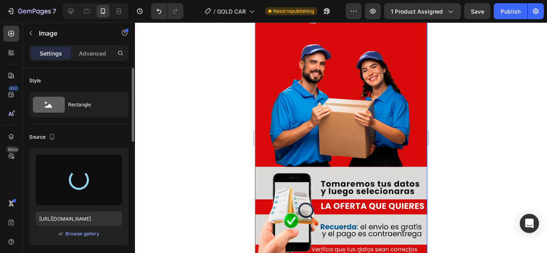
type input "[URL][DOMAIN_NAME]"
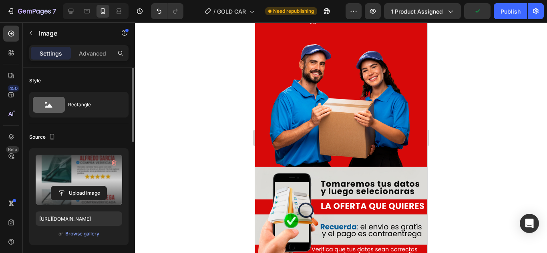
click at [504, 104] on div at bounding box center [341, 137] width 412 height 231
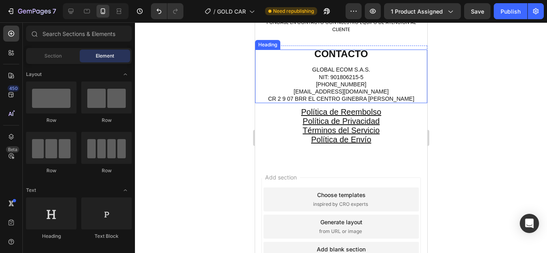
scroll to position [2330, 0]
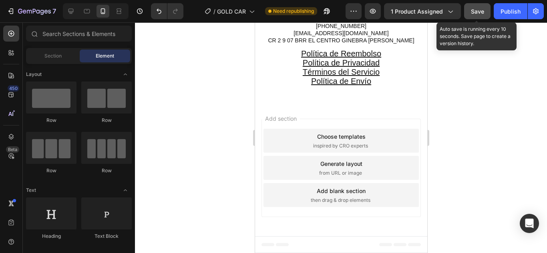
drag, startPoint x: 484, startPoint y: 13, endPoint x: 482, endPoint y: 18, distance: 4.8
click at [484, 13] on span "Save" at bounding box center [476, 11] width 13 height 7
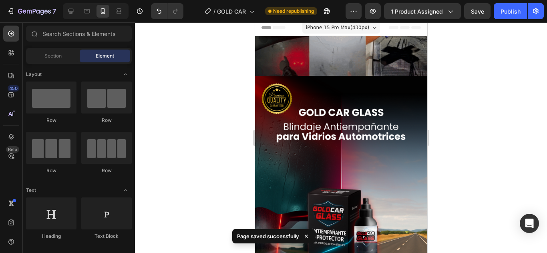
scroll to position [0, 0]
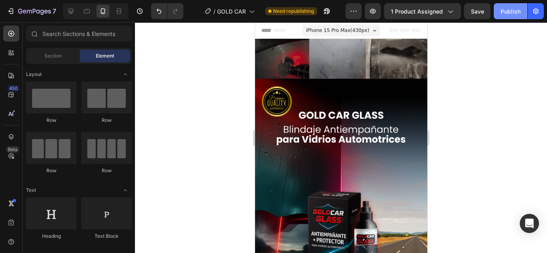
click at [508, 12] on div "Publish" at bounding box center [510, 11] width 20 height 8
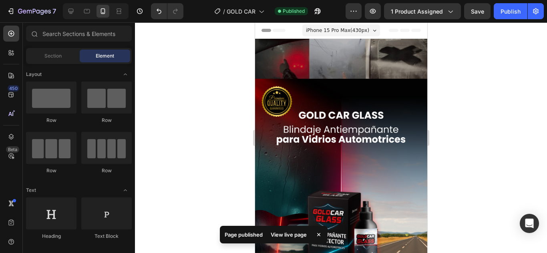
click at [282, 236] on div "View live page" at bounding box center [289, 234] width 46 height 11
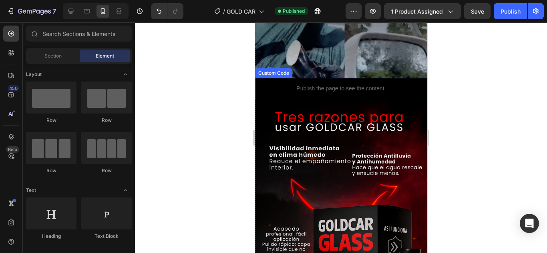
scroll to position [920, 0]
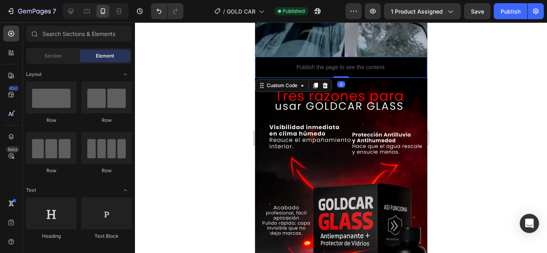
click at [274, 63] on p "Publish the page to see the content." at bounding box center [340, 67] width 166 height 8
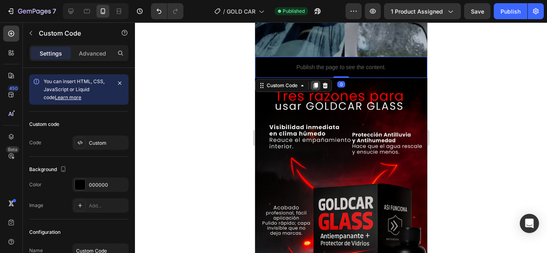
click at [315, 83] on icon at bounding box center [315, 86] width 4 height 6
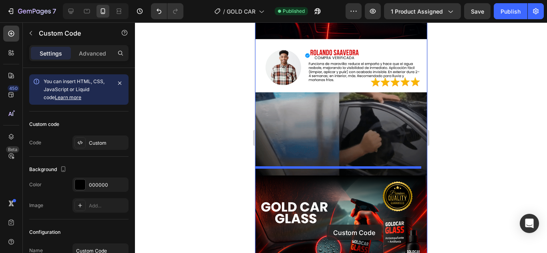
scroll to position [1512, 0]
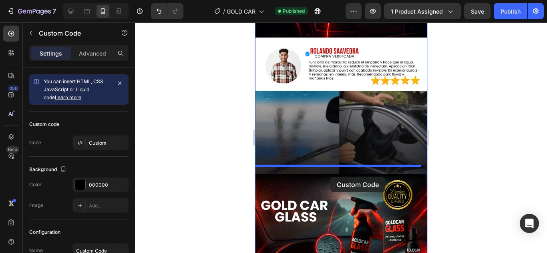
drag, startPoint x: 275, startPoint y: 60, endPoint x: 330, endPoint y: 177, distance: 129.4
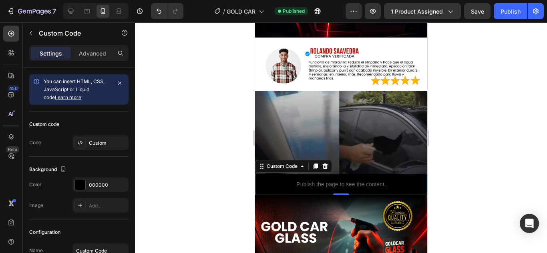
click at [521, 135] on div at bounding box center [341, 137] width 412 height 231
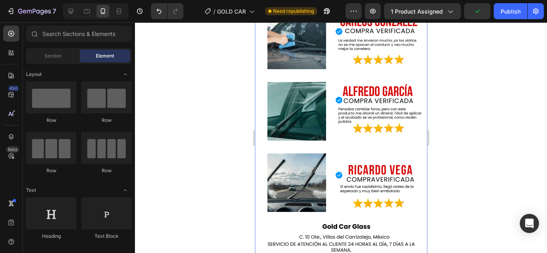
scroll to position [2373, 0]
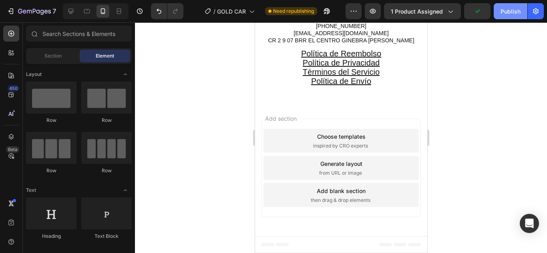
click at [506, 12] on div "Publish" at bounding box center [510, 11] width 20 height 8
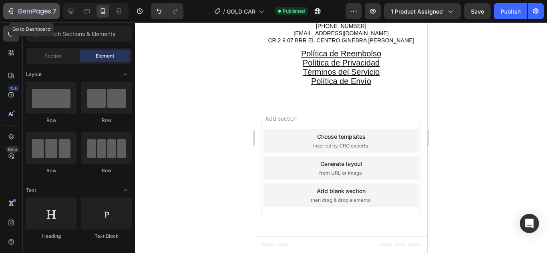
click at [16, 11] on div "7" at bounding box center [31, 11] width 49 height 10
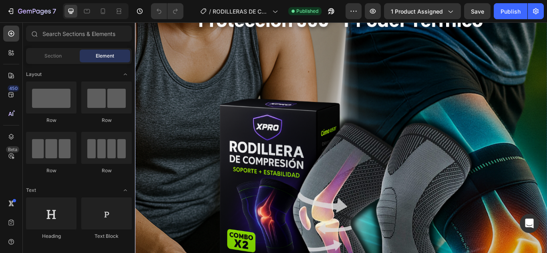
scroll to position [480, 0]
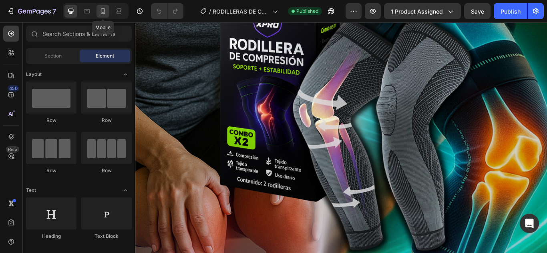
click at [97, 7] on div at bounding box center [102, 11] width 13 height 13
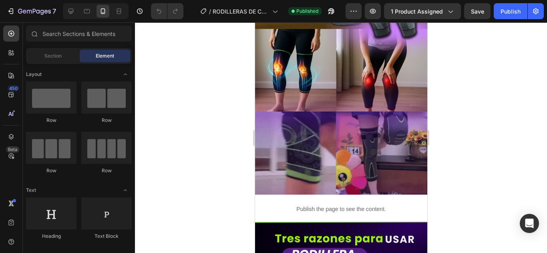
scroll to position [920, 0]
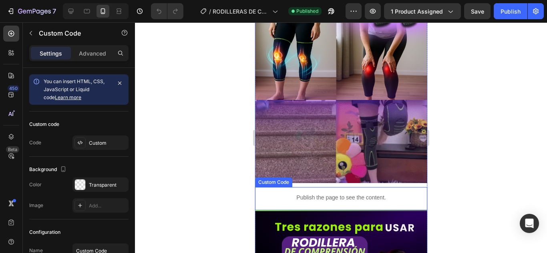
click at [349, 194] on p "Publish the page to see the content." at bounding box center [340, 198] width 166 height 8
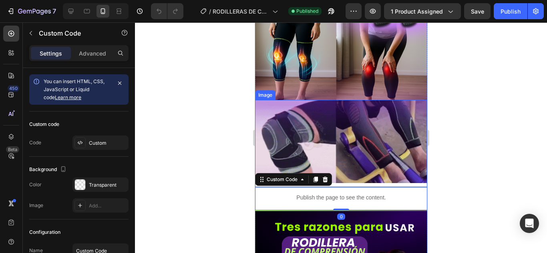
click at [349, 143] on img at bounding box center [340, 141] width 172 height 83
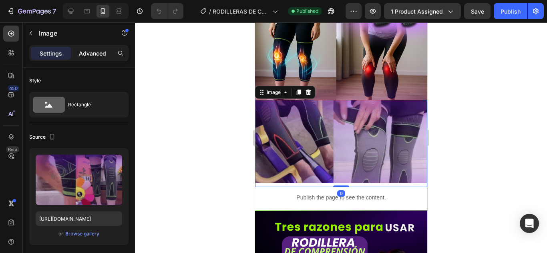
click at [111, 52] on div "Advanced" at bounding box center [92, 53] width 40 height 13
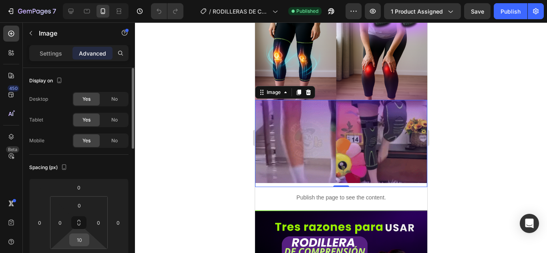
click at [80, 243] on input "10" at bounding box center [79, 240] width 16 height 12
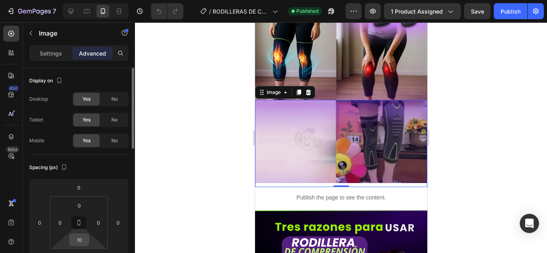
click at [80, 243] on input "10" at bounding box center [79, 240] width 16 height 12
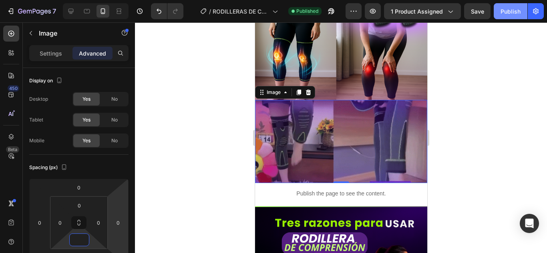
type input "0"
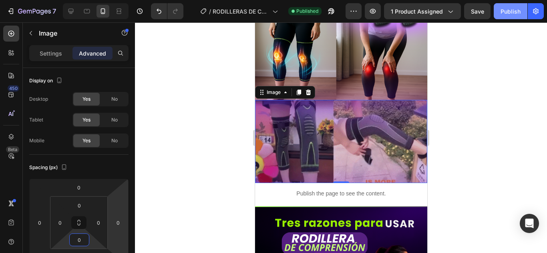
click at [506, 12] on div "Publish" at bounding box center [510, 11] width 20 height 8
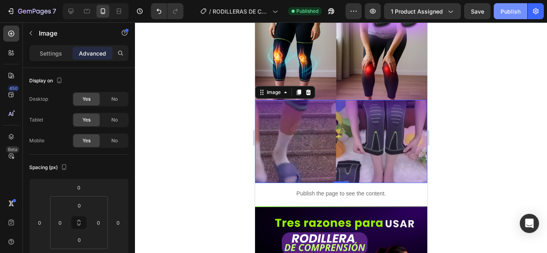
click at [505, 9] on div "Publish" at bounding box center [510, 11] width 20 height 8
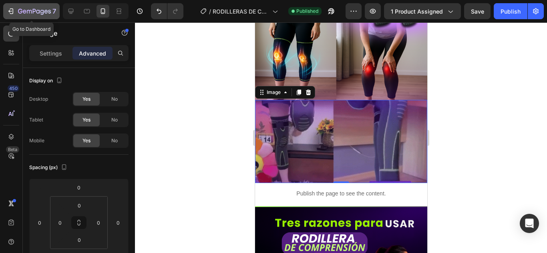
click at [16, 11] on div "7" at bounding box center [31, 11] width 49 height 10
